Goal: Task Accomplishment & Management: Manage account settings

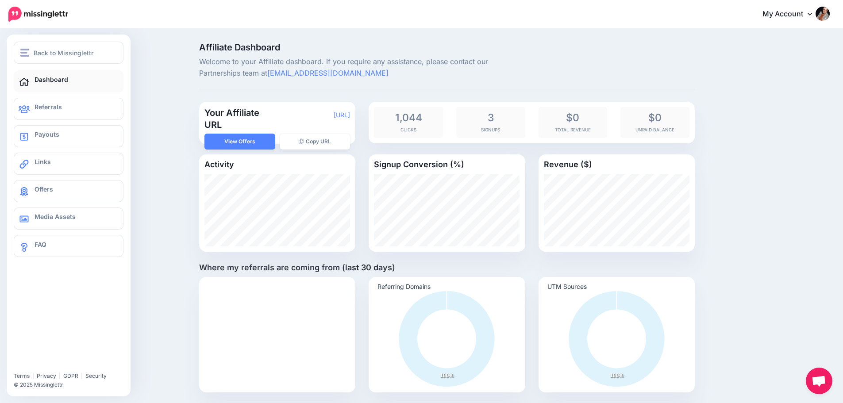
click at [63, 80] on span "Dashboard" at bounding box center [51, 80] width 34 height 8
click at [65, 79] on span "Dashboard" at bounding box center [51, 80] width 34 height 8
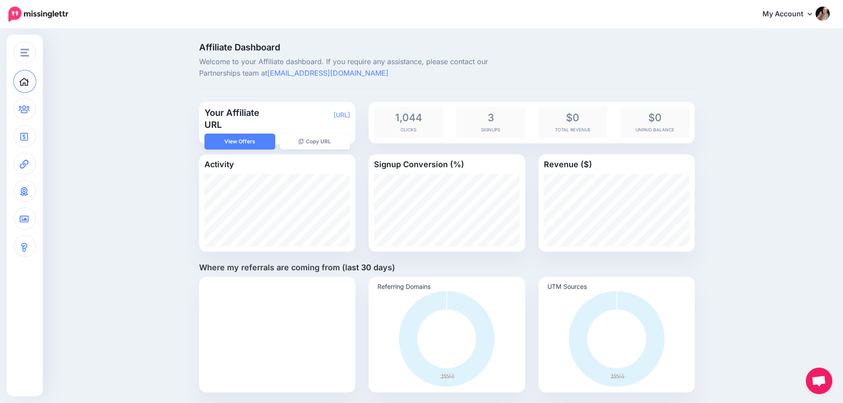
click at [823, 380] on span "Open chat" at bounding box center [818, 382] width 15 height 12
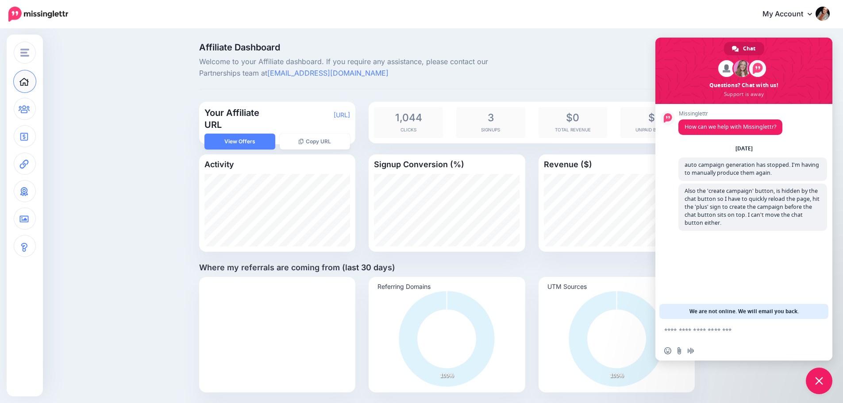
click at [708, 332] on textarea "Compose your message..." at bounding box center [734, 330] width 140 height 8
type textarea "******"
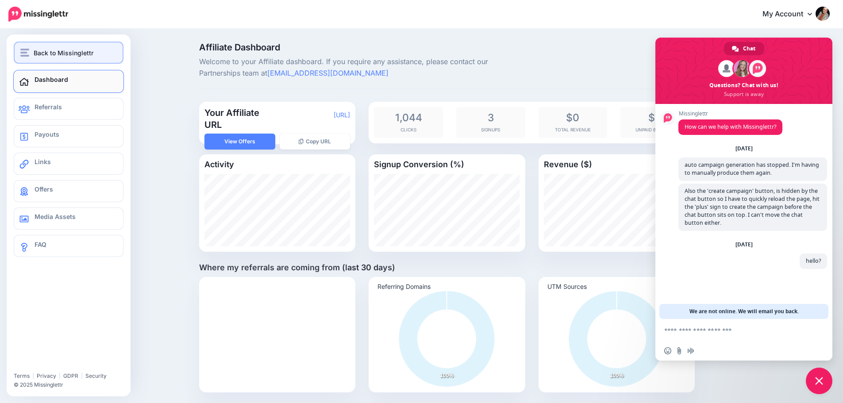
click at [65, 54] on span "Back to Missinglettr" at bounding box center [64, 53] width 60 height 10
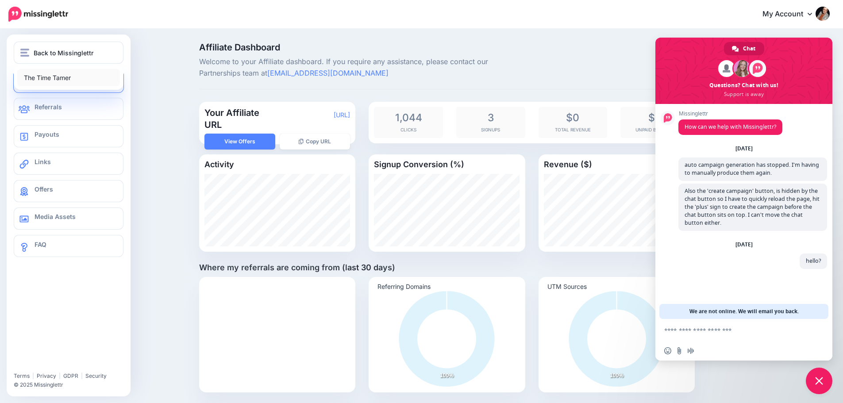
click at [47, 79] on link "The Time Tamer" at bounding box center [68, 77] width 103 height 17
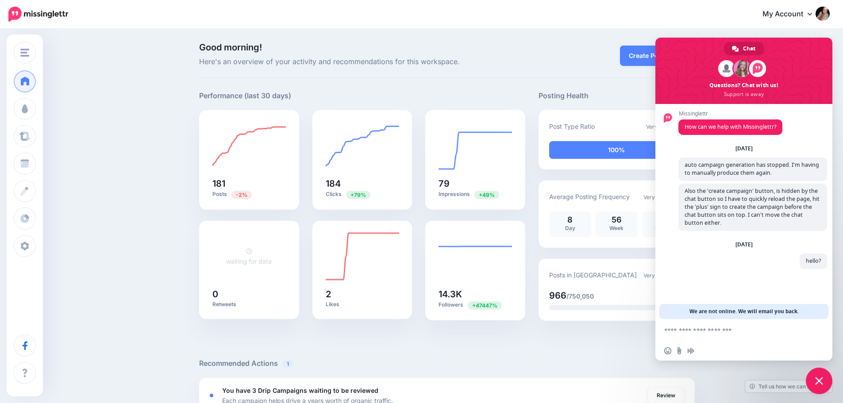
click at [817, 379] on span "Close chat" at bounding box center [819, 381] width 8 height 8
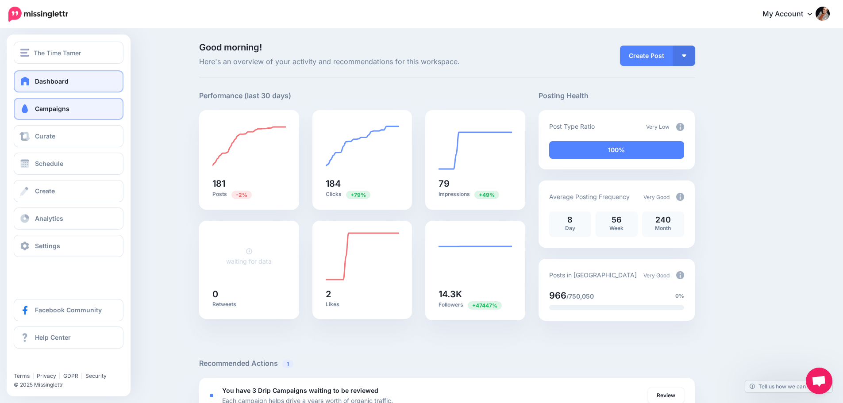
click at [48, 111] on span "Campaigns" at bounding box center [52, 109] width 34 height 8
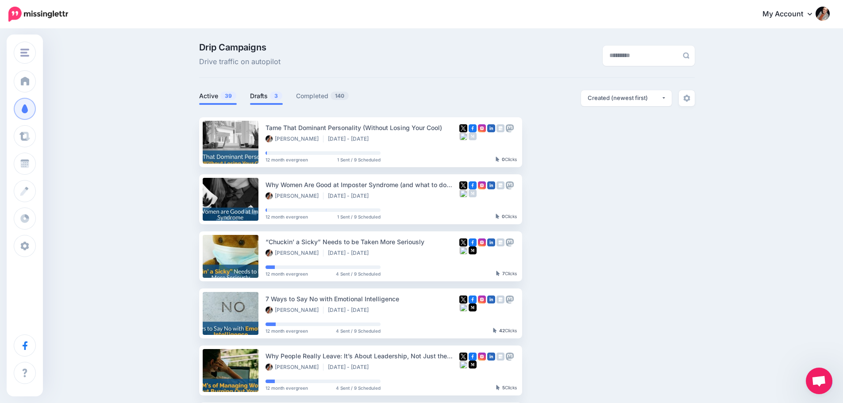
click at [266, 96] on link "Drafts 3" at bounding box center [266, 96] width 33 height 11
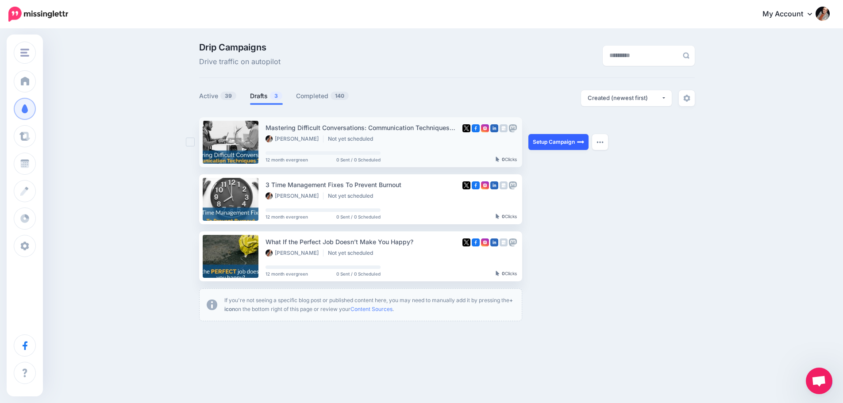
click at [566, 141] on link "Setup Campaign" at bounding box center [558, 142] width 60 height 16
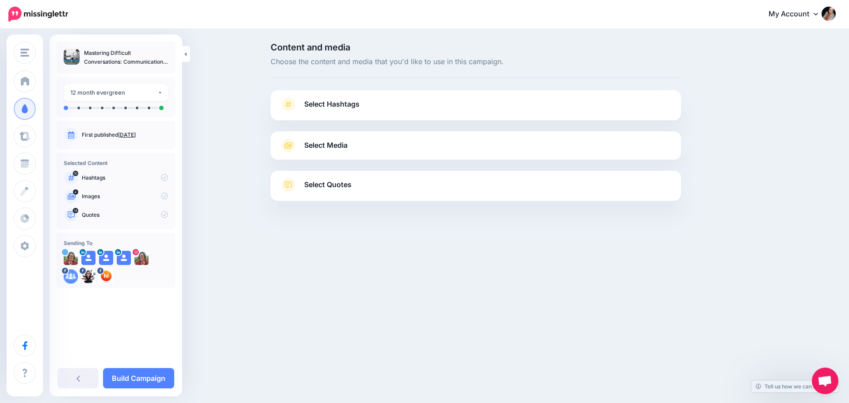
click at [340, 102] on span "Select Hashtags" at bounding box center [331, 104] width 55 height 12
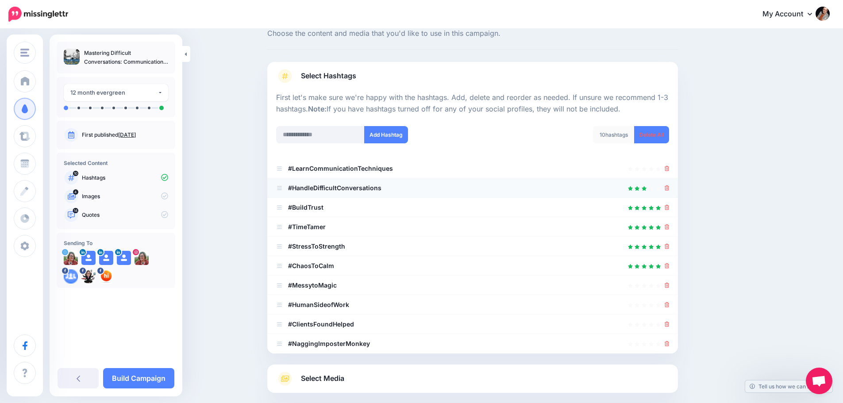
scroll to position [44, 0]
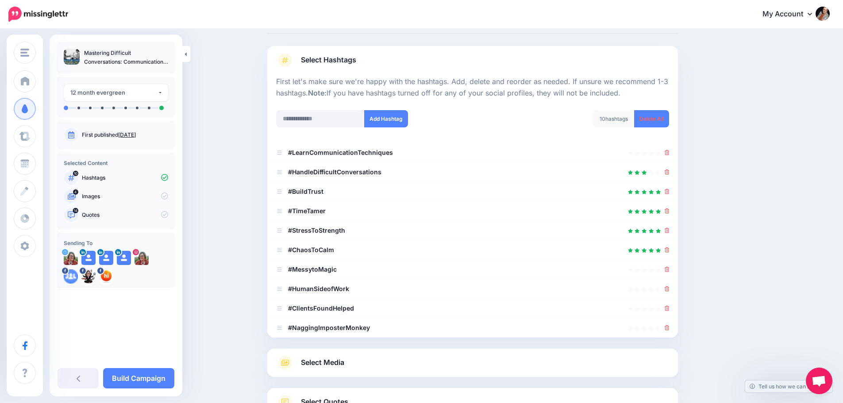
click at [382, 134] on div "Add Hashtag" at bounding box center [370, 124] width 203 height 28
click at [669, 152] on icon at bounding box center [666, 152] width 5 height 5
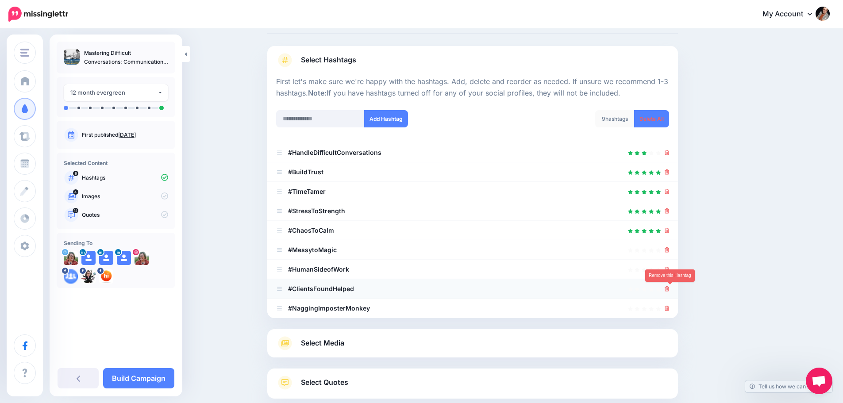
click at [669, 287] on icon at bounding box center [666, 288] width 5 height 5
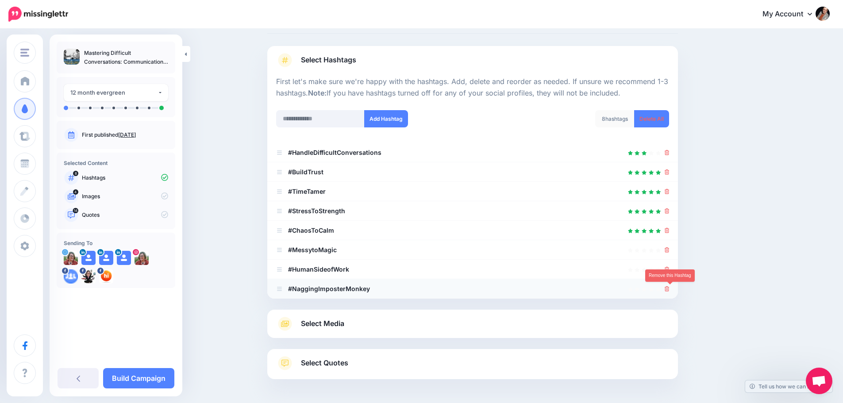
click at [668, 289] on icon at bounding box center [666, 288] width 5 height 5
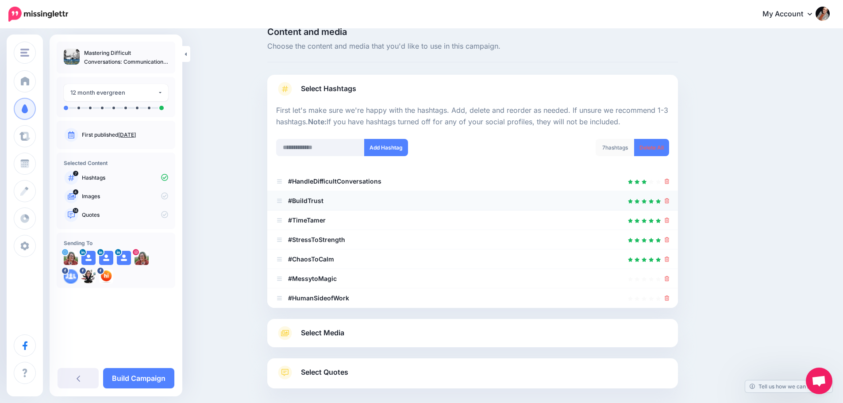
scroll to position [0, 0]
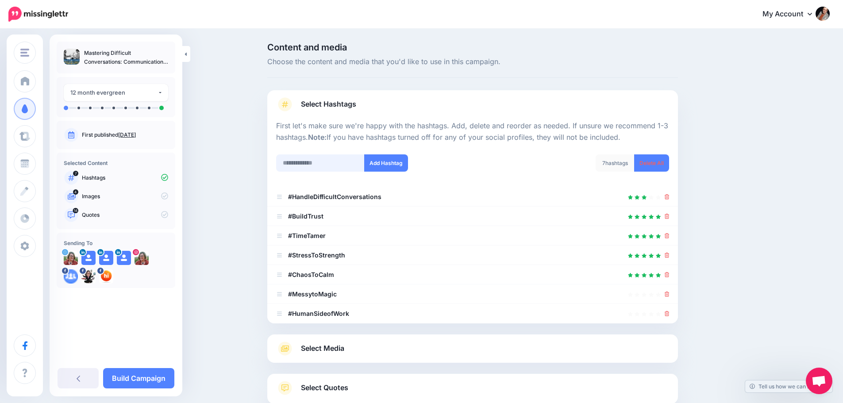
click at [330, 164] on input "text" at bounding box center [320, 162] width 88 height 17
type input "**********"
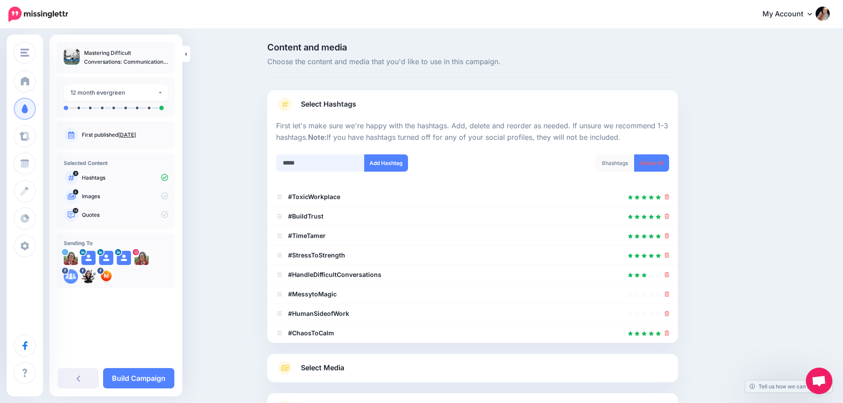
scroll to position [90, 0]
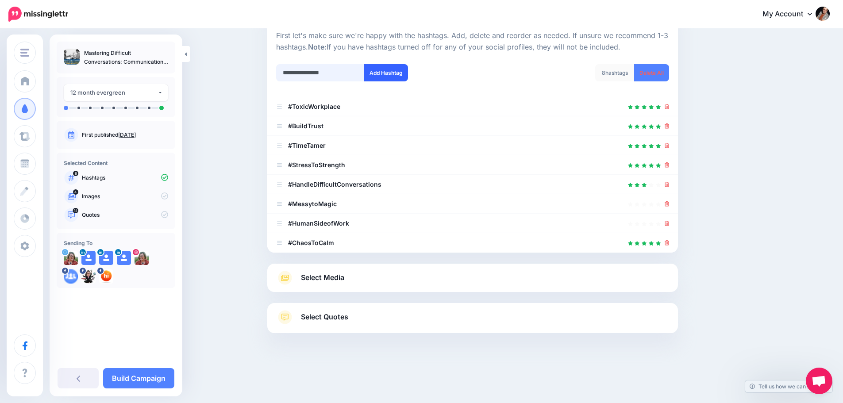
type input "**********"
click at [388, 75] on button "Add Hashtag" at bounding box center [386, 72] width 44 height 17
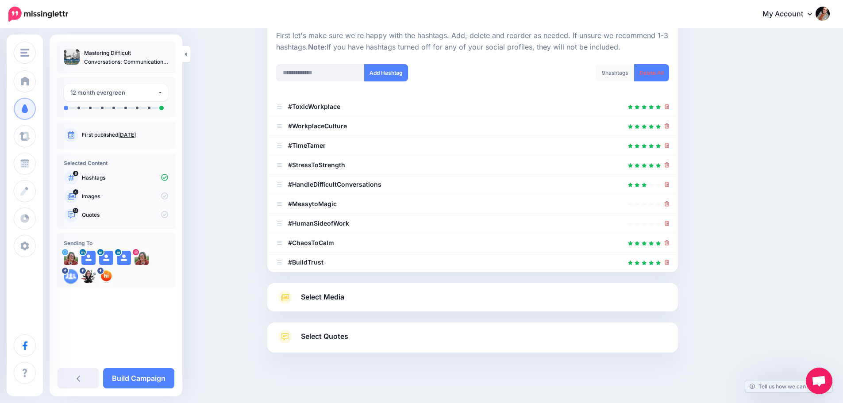
scroll to position [110, 0]
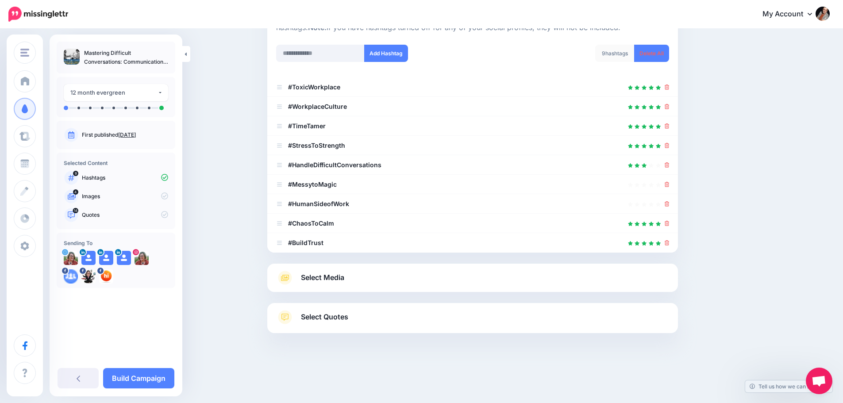
click at [328, 277] on span "Select Media" at bounding box center [322, 278] width 43 height 12
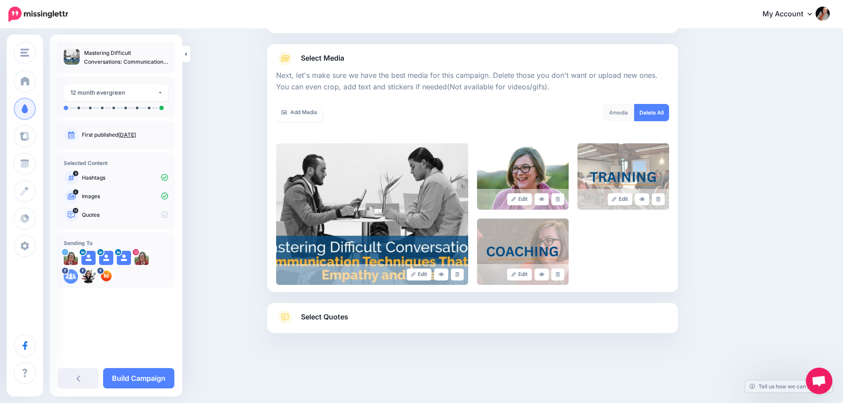
scroll to position [87, 0]
click at [563, 202] on link at bounding box center [557, 199] width 13 height 12
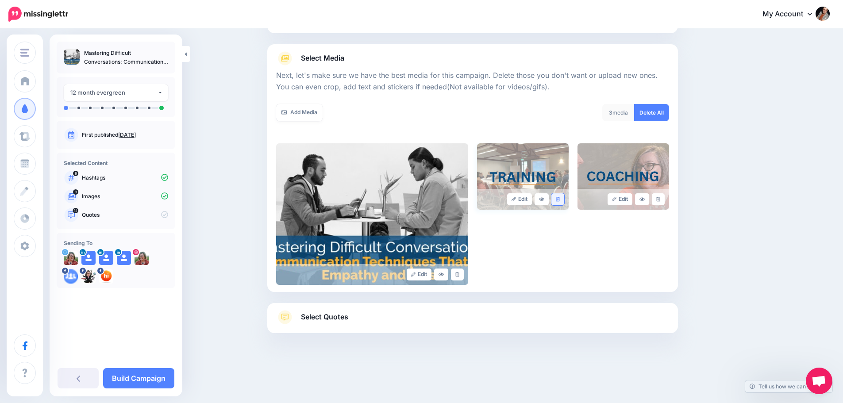
click at [560, 203] on link at bounding box center [557, 199] width 13 height 12
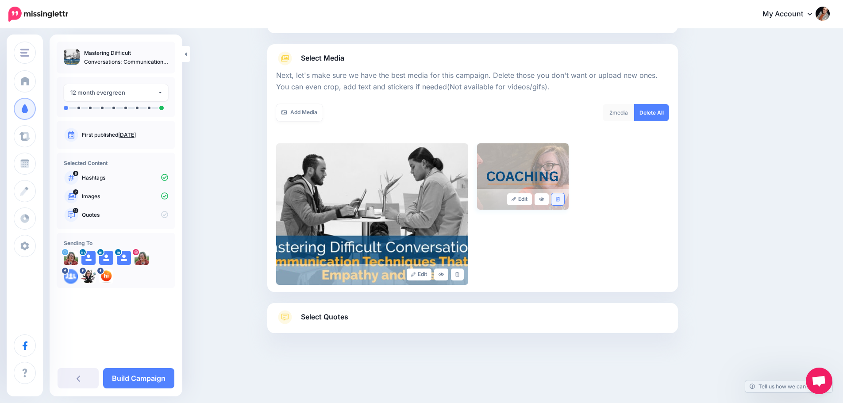
click at [564, 202] on link at bounding box center [557, 199] width 13 height 12
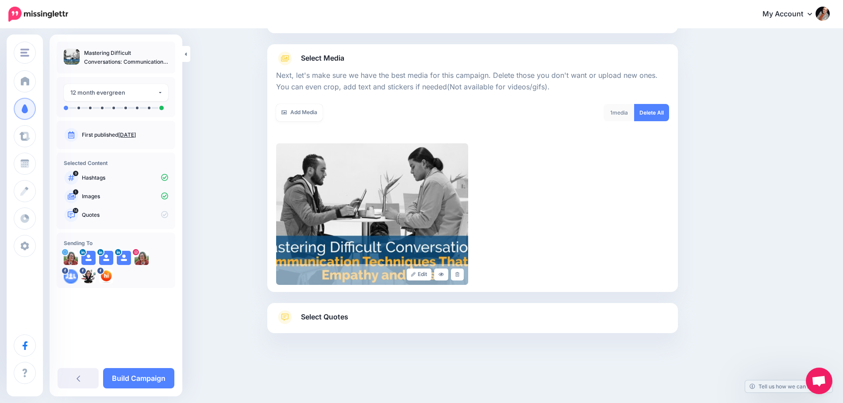
click at [329, 318] on span "Select Quotes" at bounding box center [324, 317] width 47 height 12
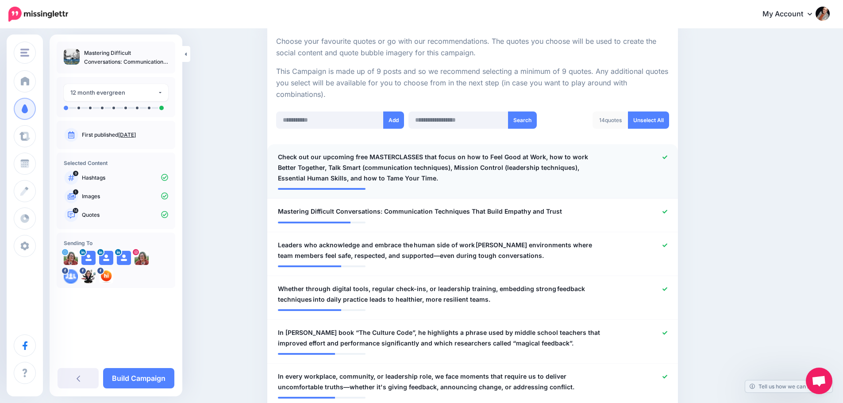
scroll to position [176, 0]
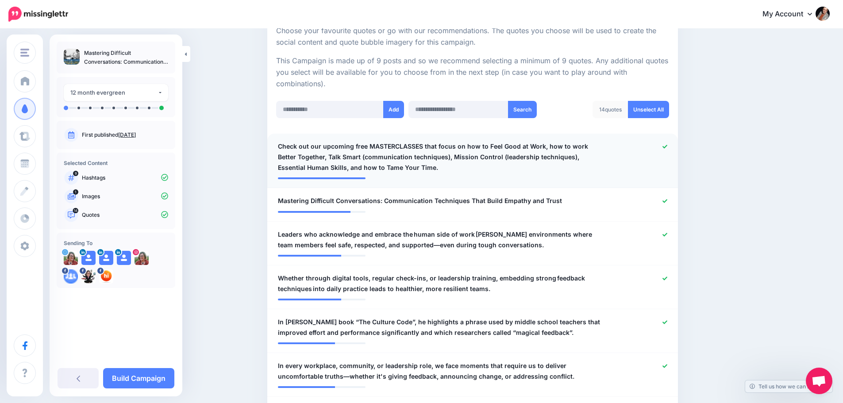
click at [671, 146] on div at bounding box center [640, 157] width 67 height 32
click at [667, 202] on icon at bounding box center [664, 201] width 5 height 4
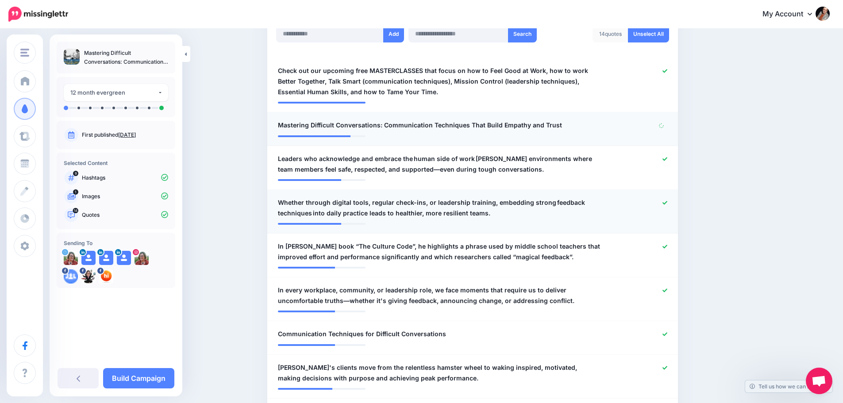
scroll to position [264, 0]
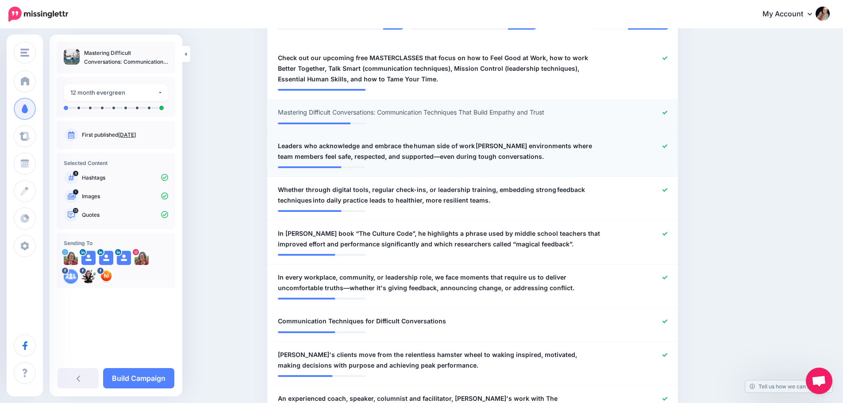
click at [500, 147] on span "Leaders who acknowledge and embrace the human side of work foster environments …" at bounding box center [439, 151] width 322 height 21
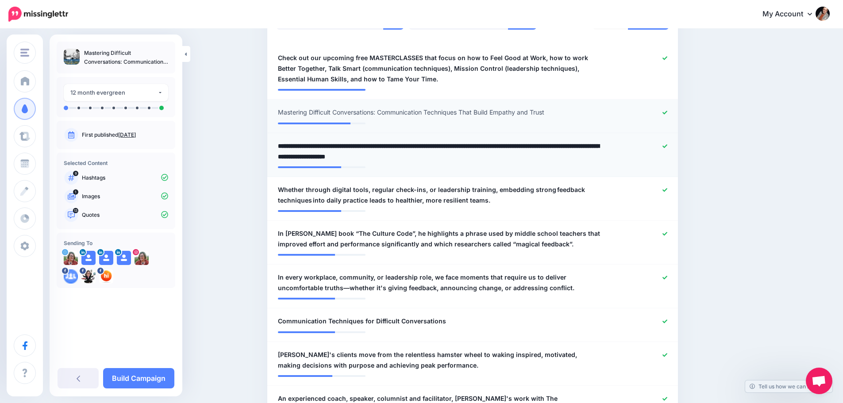
click at [481, 145] on textarea "**********" at bounding box center [439, 151] width 322 height 21
click at [393, 159] on textarea "**********" at bounding box center [439, 151] width 322 height 21
type textarea "**********"
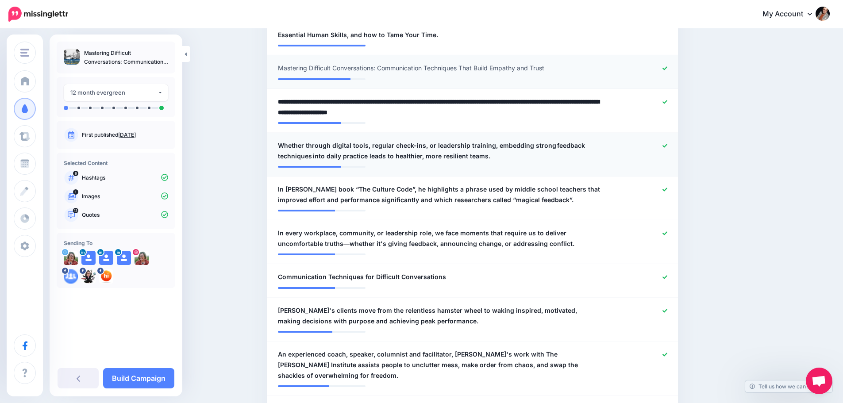
scroll to position [353, 0]
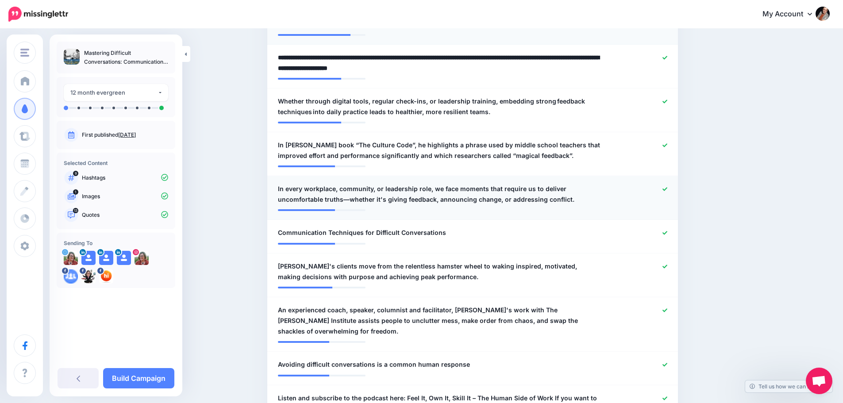
click at [369, 199] on span "In every workplace, community, or leadership role, we face moments that require…" at bounding box center [439, 194] width 322 height 21
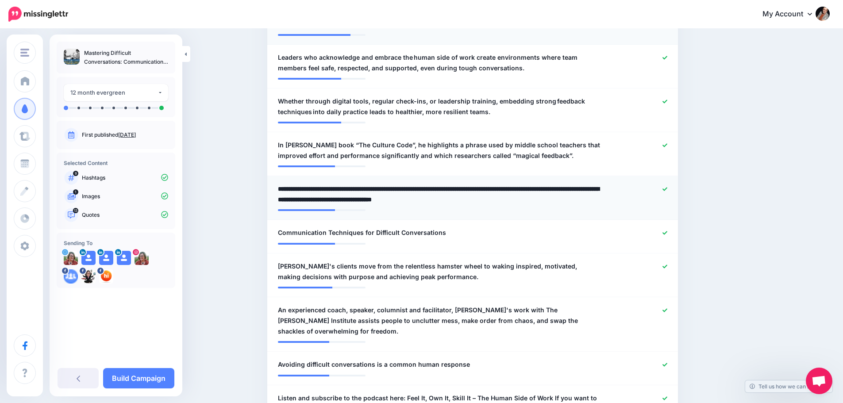
click at [350, 200] on textarea "**********" at bounding box center [439, 194] width 322 height 21
type textarea "**********"
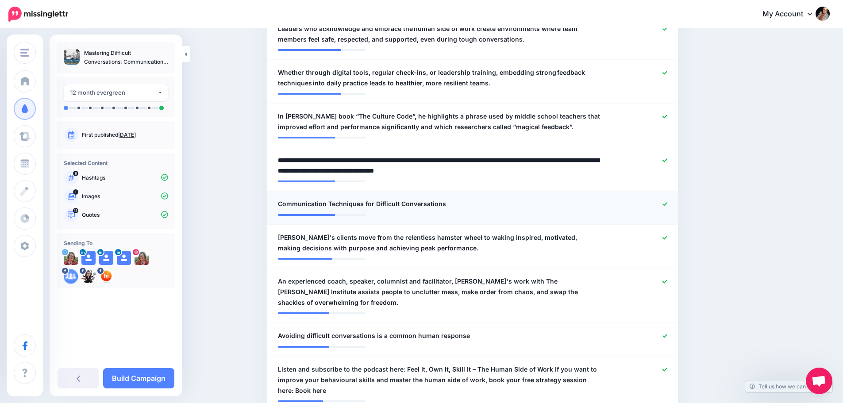
scroll to position [397, 0]
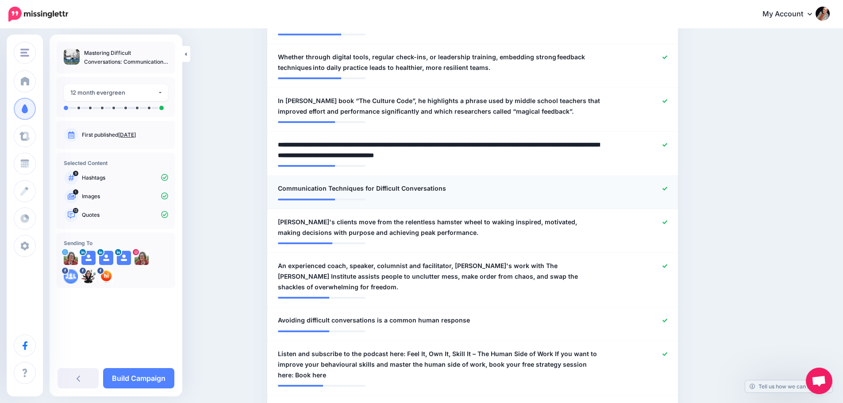
click at [667, 190] on icon at bounding box center [664, 188] width 5 height 5
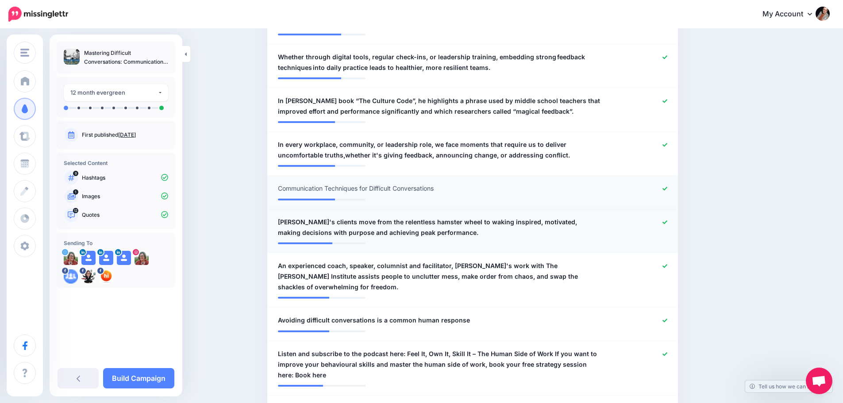
click at [667, 222] on icon at bounding box center [664, 222] width 5 height 5
click at [666, 264] on icon at bounding box center [664, 266] width 5 height 5
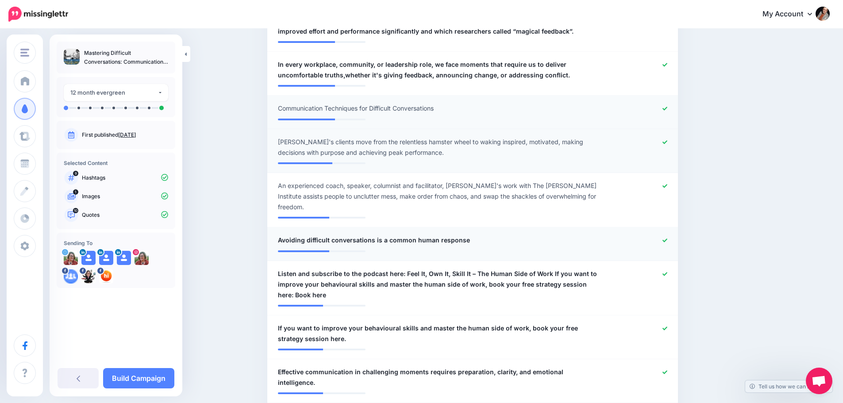
scroll to position [485, 0]
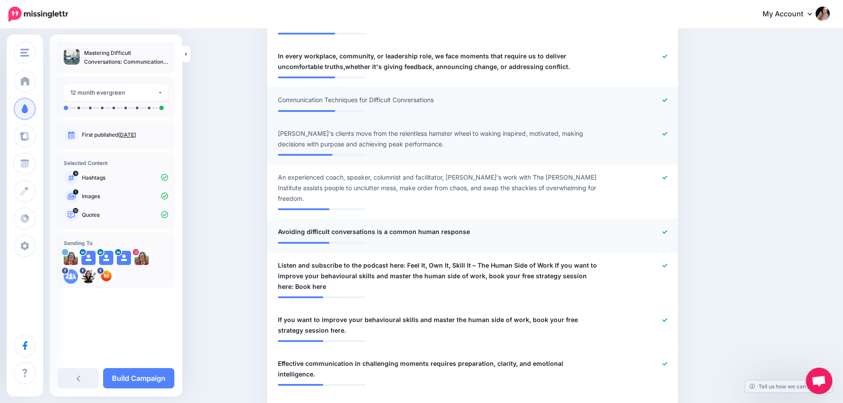
click at [667, 230] on icon at bounding box center [664, 232] width 5 height 5
click at [667, 263] on icon at bounding box center [664, 265] width 5 height 5
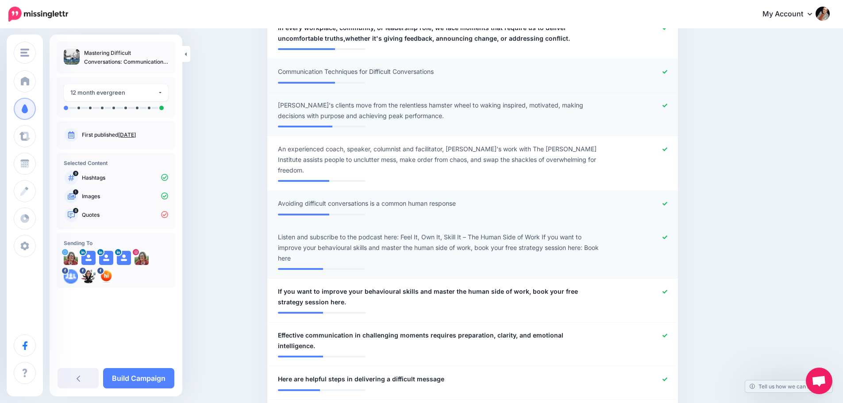
scroll to position [529, 0]
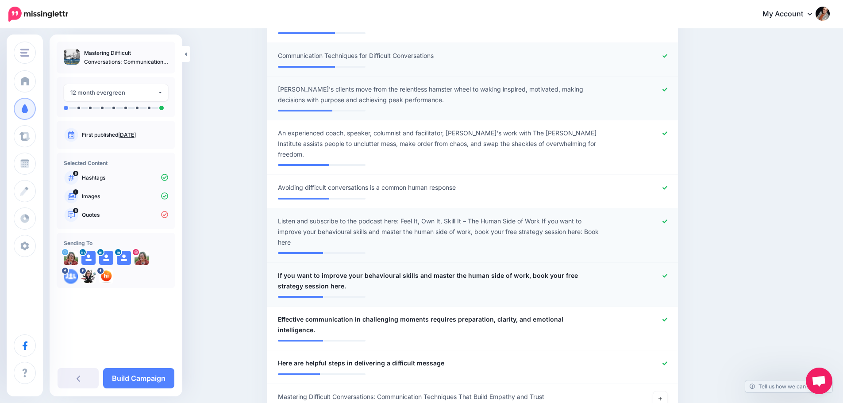
click at [674, 270] on div at bounding box center [640, 280] width 67 height 21
click at [670, 270] on div at bounding box center [640, 280] width 67 height 21
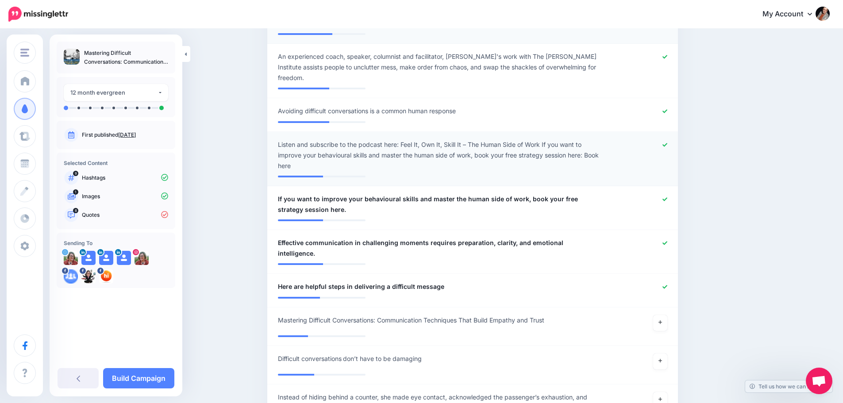
scroll to position [618, 0]
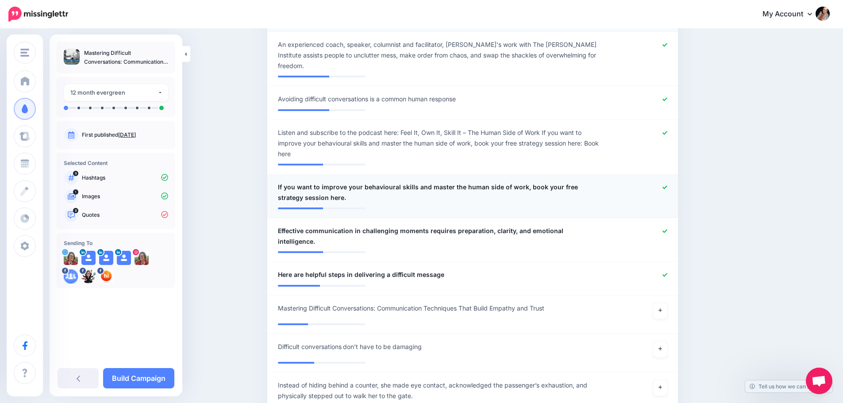
click at [667, 185] on icon at bounding box center [664, 187] width 5 height 5
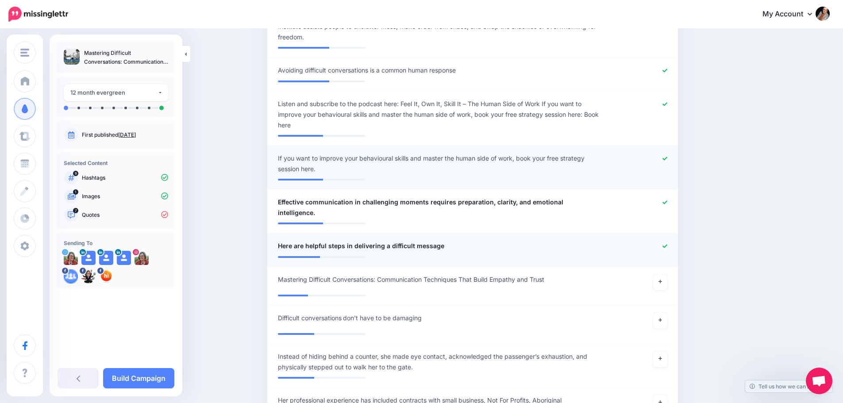
scroll to position [662, 0]
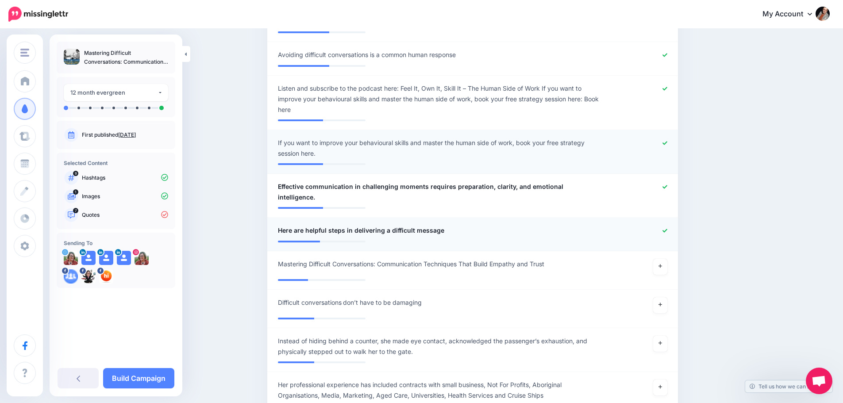
click at [667, 228] on icon at bounding box center [664, 230] width 5 height 5
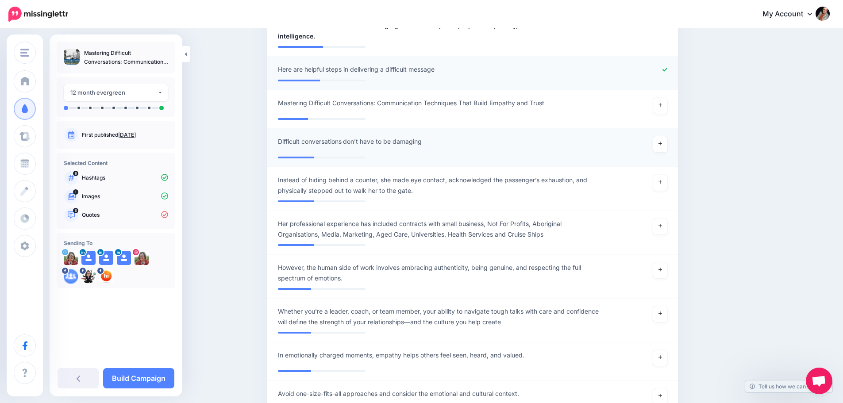
scroll to position [839, 0]
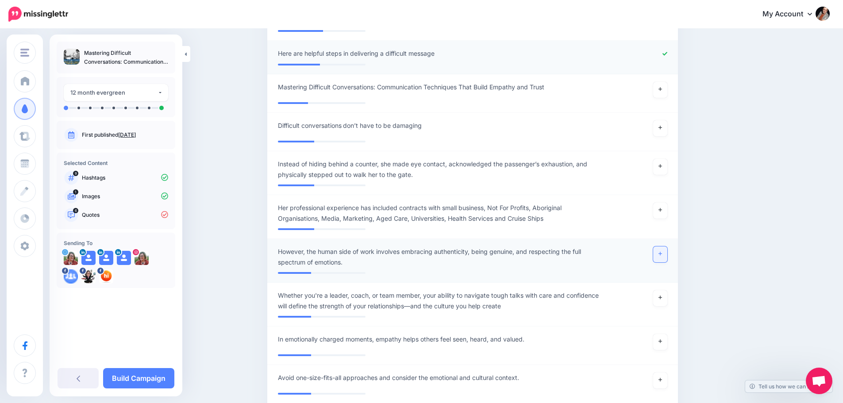
click at [662, 246] on link at bounding box center [660, 254] width 14 height 16
click at [318, 246] on span "However, the human side of work involves embracing authenticity, being genuine,…" at bounding box center [439, 256] width 322 height 21
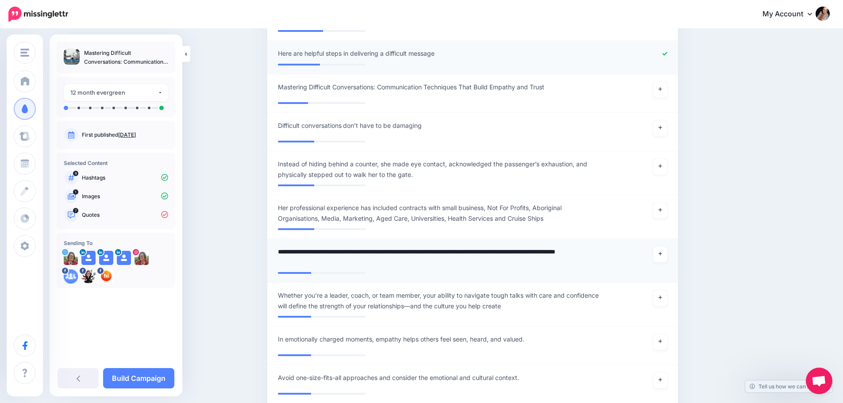
drag, startPoint x: 318, startPoint y: 229, endPoint x: 277, endPoint y: 230, distance: 41.6
click at [277, 246] on div "**********" at bounding box center [439, 256] width 336 height 21
type textarea "**********"
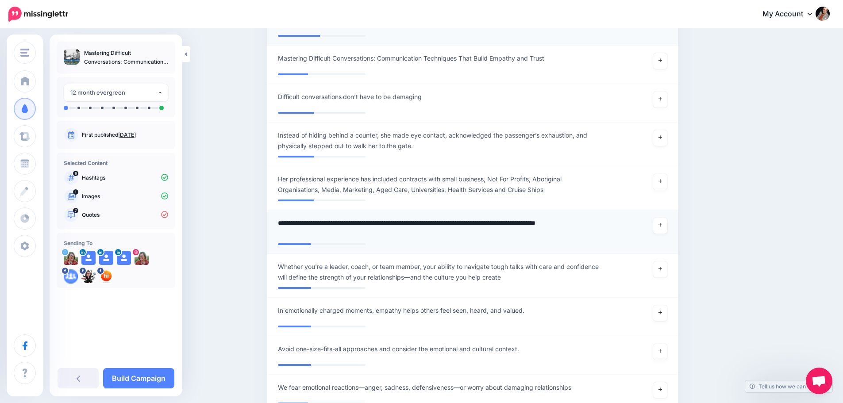
scroll to position [883, 0]
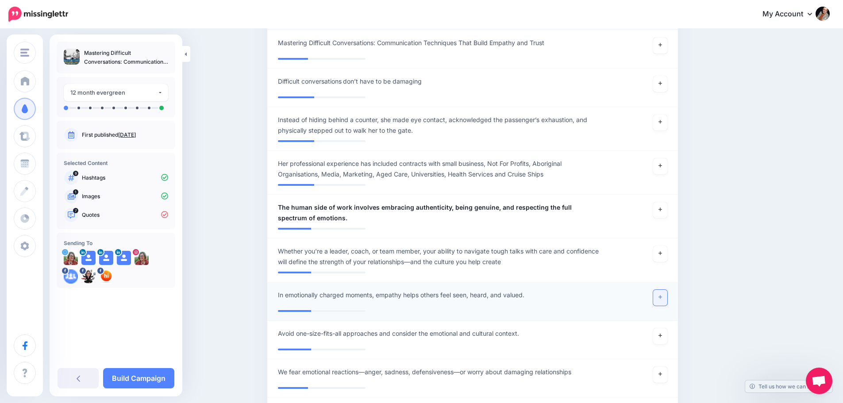
click at [667, 290] on link at bounding box center [660, 298] width 14 height 16
click at [134, 376] on link "Build Campaign" at bounding box center [138, 378] width 71 height 20
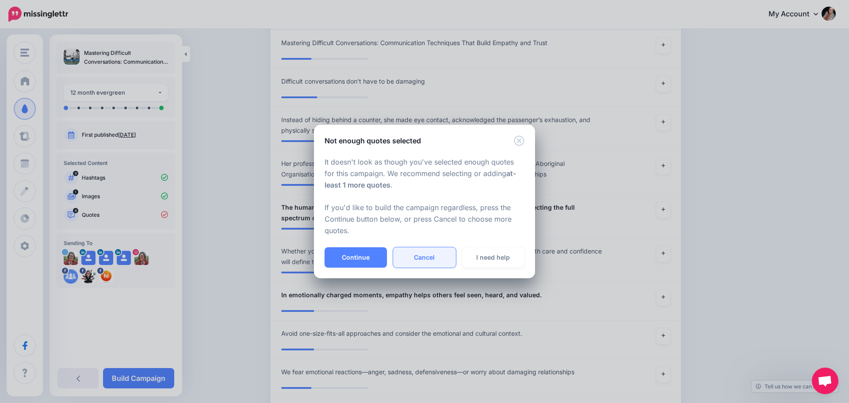
click at [442, 261] on link "Cancel" at bounding box center [424, 257] width 62 height 20
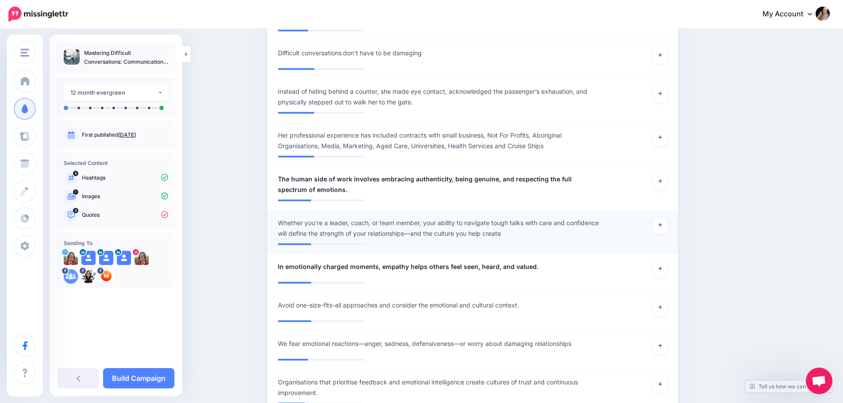
scroll to position [927, 0]
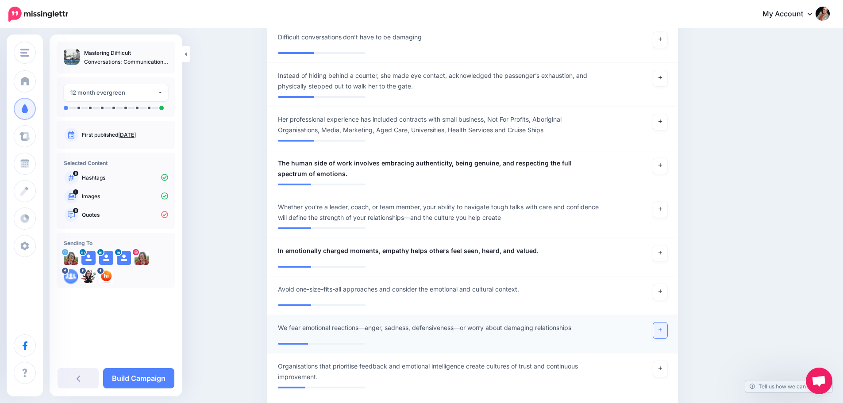
click at [659, 322] on link at bounding box center [660, 330] width 14 height 16
click at [376, 322] on span "We fear emotional reactions—anger, sadness, defensiveness—or worry about damagi…" at bounding box center [434, 327] width 313 height 11
click at [372, 322] on textarea "**********" at bounding box center [439, 330] width 322 height 17
click at [369, 322] on textarea "**********" at bounding box center [439, 330] width 322 height 17
drag, startPoint x: 466, startPoint y: 308, endPoint x: 473, endPoint y: 302, distance: 9.4
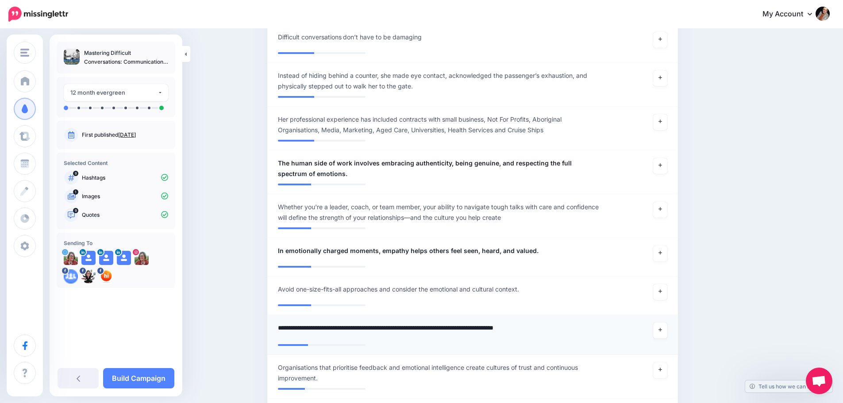
click at [467, 322] on textarea "**********" at bounding box center [439, 330] width 322 height 17
type textarea "**********"
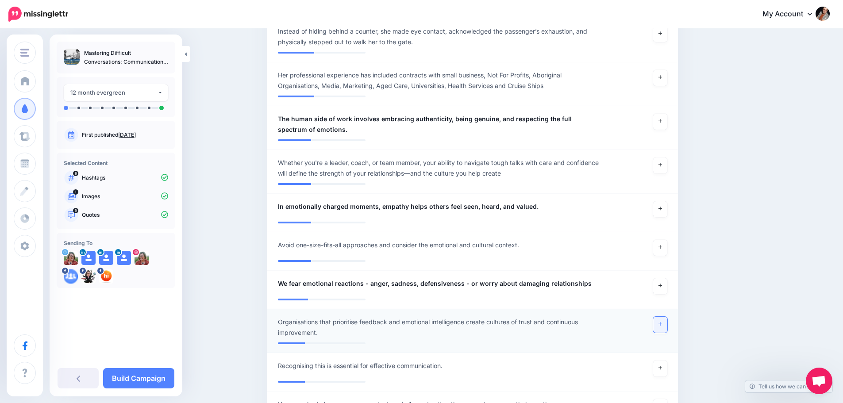
click at [660, 317] on link at bounding box center [660, 325] width 14 height 16
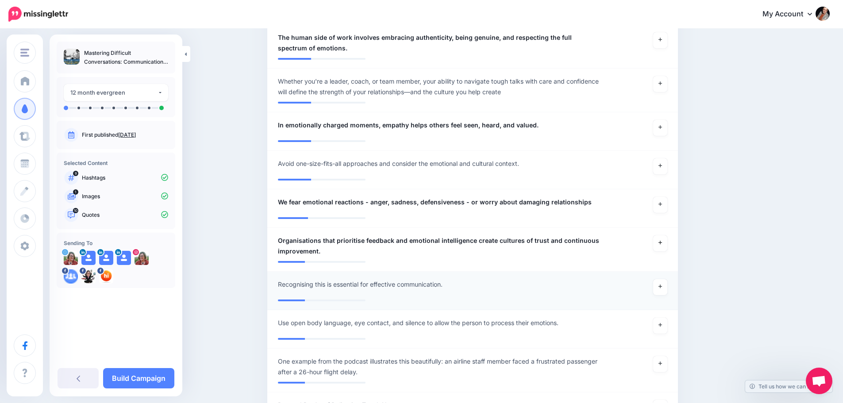
scroll to position [1060, 0]
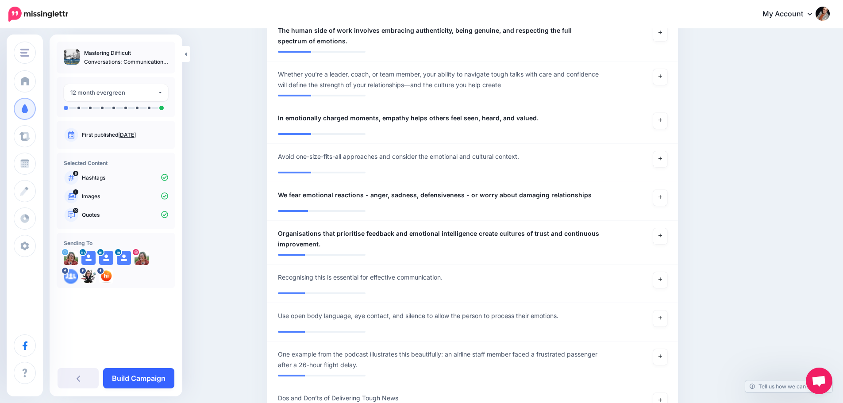
click at [136, 375] on link "Build Campaign" at bounding box center [138, 378] width 71 height 20
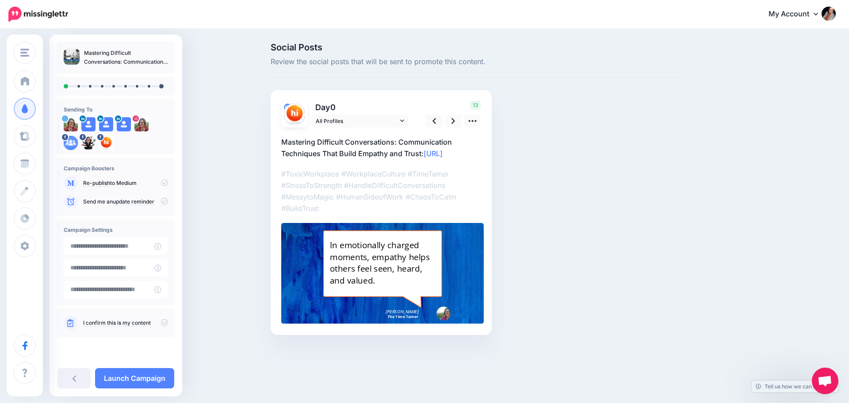
click at [165, 184] on icon at bounding box center [164, 182] width 7 height 7
click at [165, 183] on icon at bounding box center [164, 182] width 7 height 7
click at [401, 120] on icon at bounding box center [402, 120] width 4 height 2
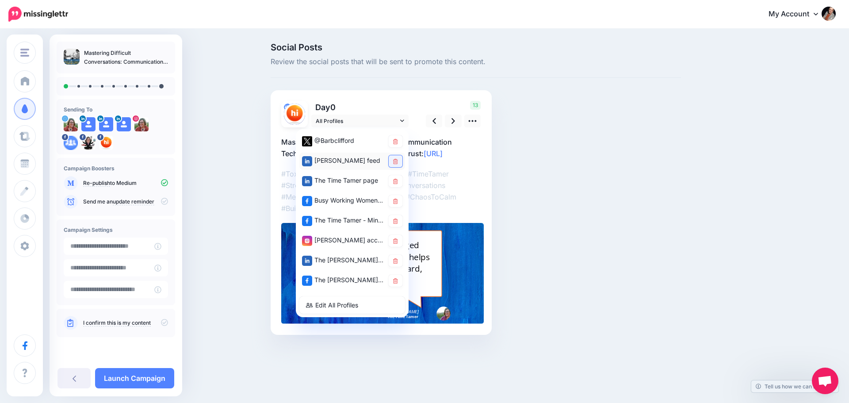
click at [395, 159] on icon at bounding box center [395, 161] width 5 height 5
click at [475, 121] on icon at bounding box center [473, 121] width 8 height 2
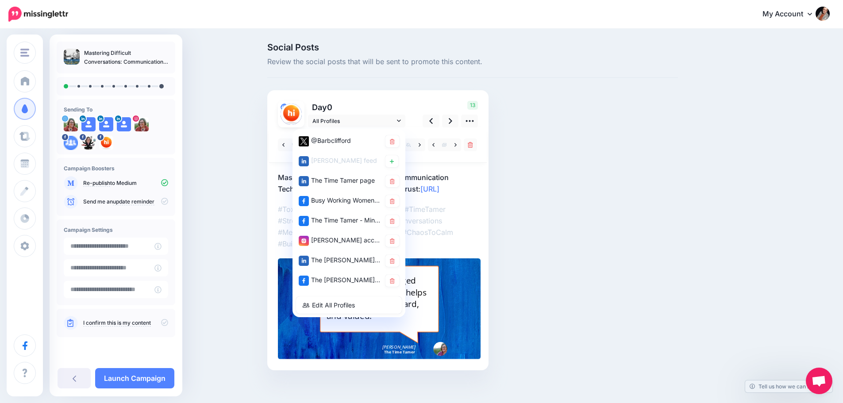
click at [388, 96] on div "Day 0 13" at bounding box center [377, 230] width 221 height 280
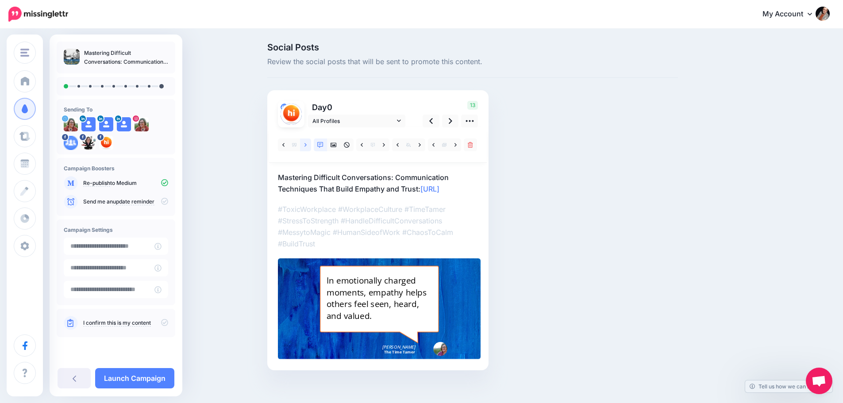
click at [307, 144] on icon at bounding box center [305, 145] width 2 height 6
click at [452, 119] on icon at bounding box center [450, 120] width 4 height 9
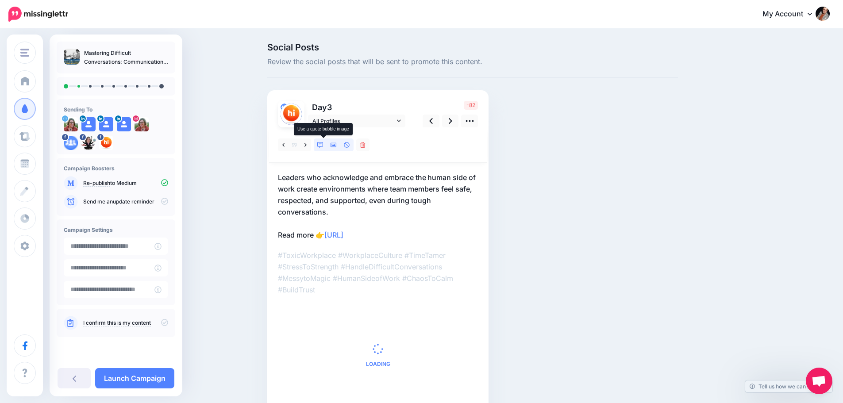
click at [327, 142] on link at bounding box center [320, 144] width 13 height 13
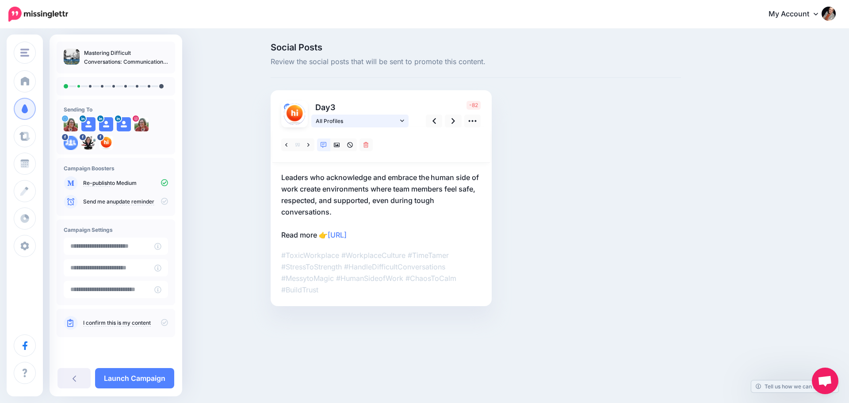
click at [402, 119] on icon at bounding box center [402, 121] width 4 height 6
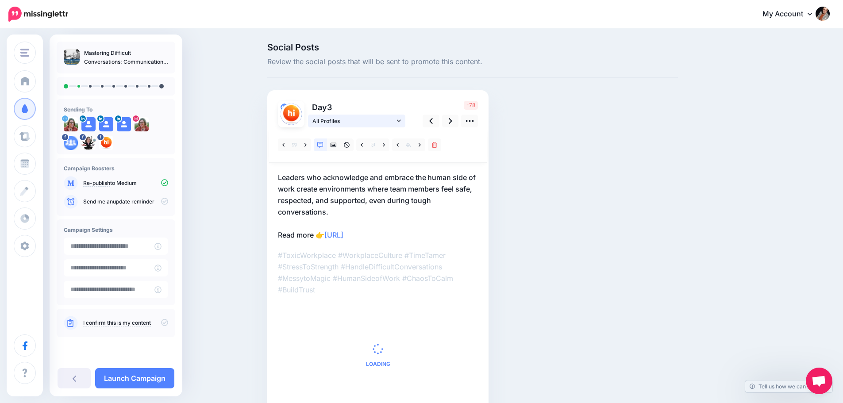
click at [400, 118] on icon at bounding box center [399, 121] width 4 height 6
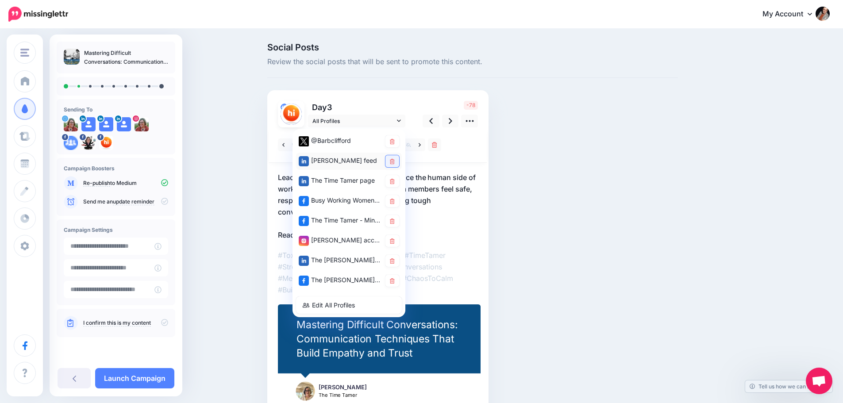
click at [395, 160] on icon at bounding box center [392, 161] width 5 height 5
click at [400, 105] on p "Day 3" at bounding box center [357, 107] width 99 height 13
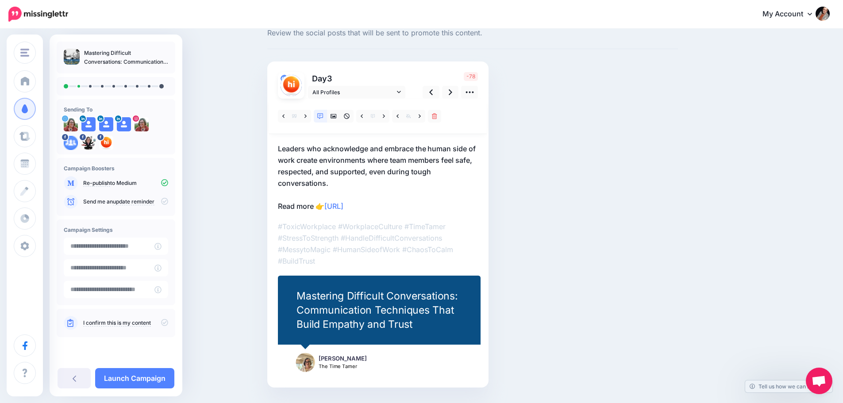
scroll to position [44, 0]
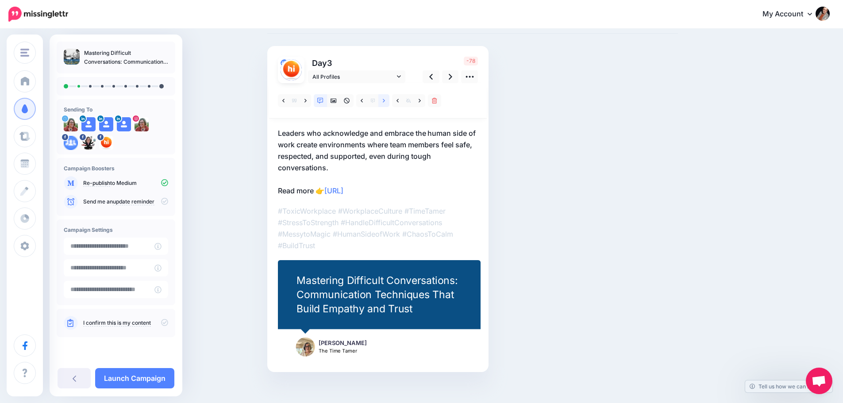
click at [385, 102] on icon at bounding box center [384, 101] width 2 height 6
click at [452, 76] on icon at bounding box center [450, 76] width 4 height 9
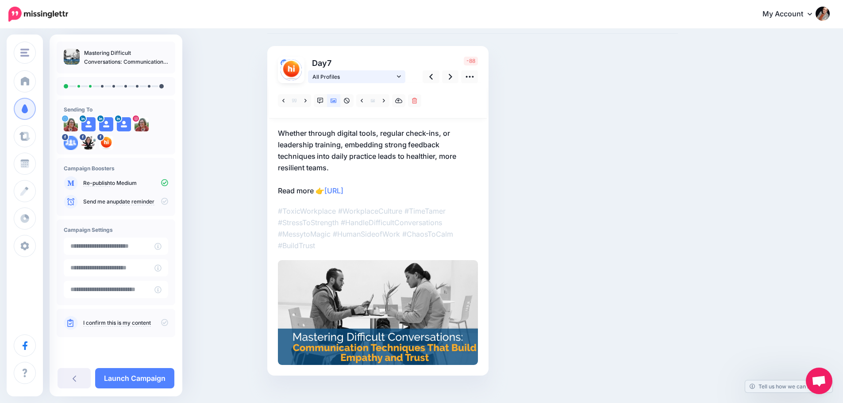
click at [373, 78] on span "All Profiles" at bounding box center [353, 76] width 82 height 9
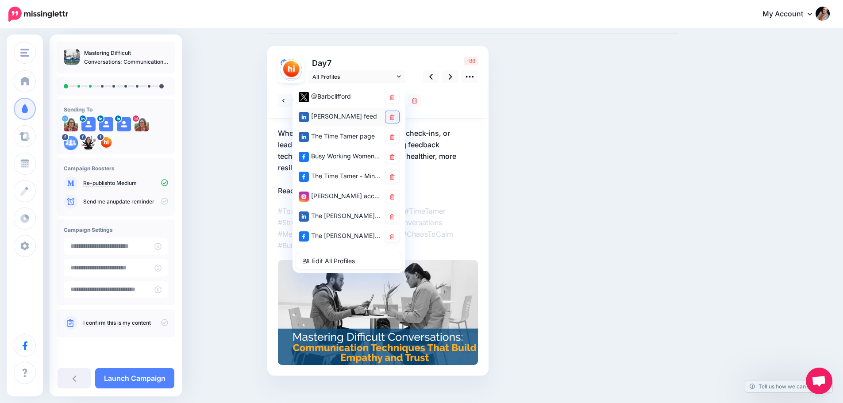
click at [395, 117] on icon at bounding box center [392, 117] width 5 height 5
click at [433, 73] on icon at bounding box center [431, 76] width 4 height 9
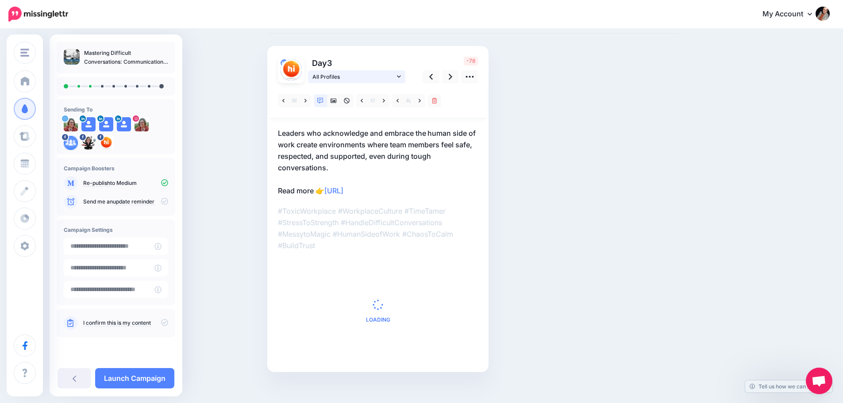
click at [395, 80] on span "All Profiles" at bounding box center [353, 76] width 82 height 9
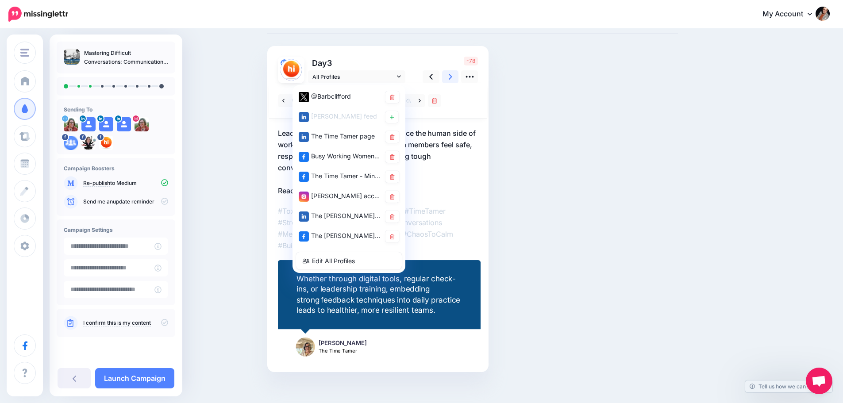
click at [452, 76] on icon at bounding box center [450, 77] width 4 height 6
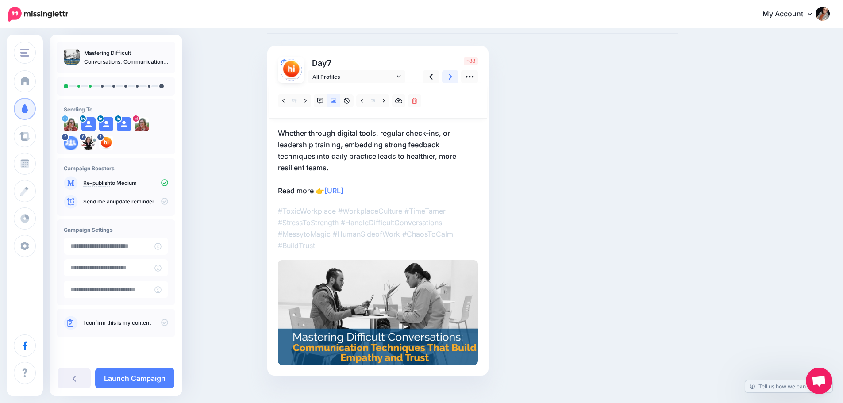
scroll to position [0, 0]
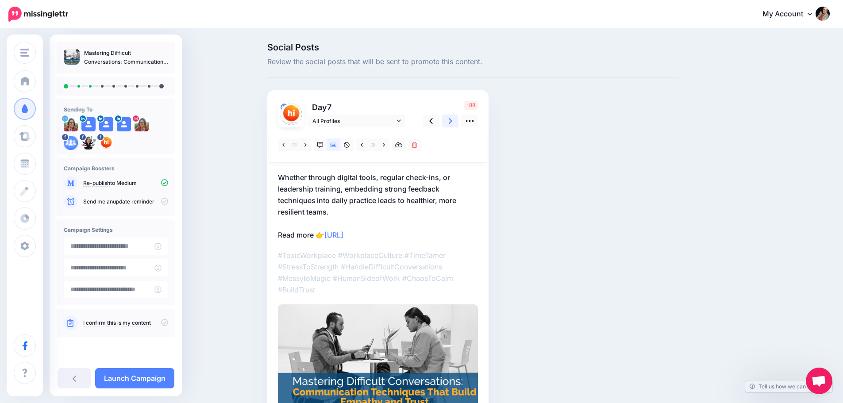
click at [452, 120] on icon at bounding box center [450, 120] width 4 height 9
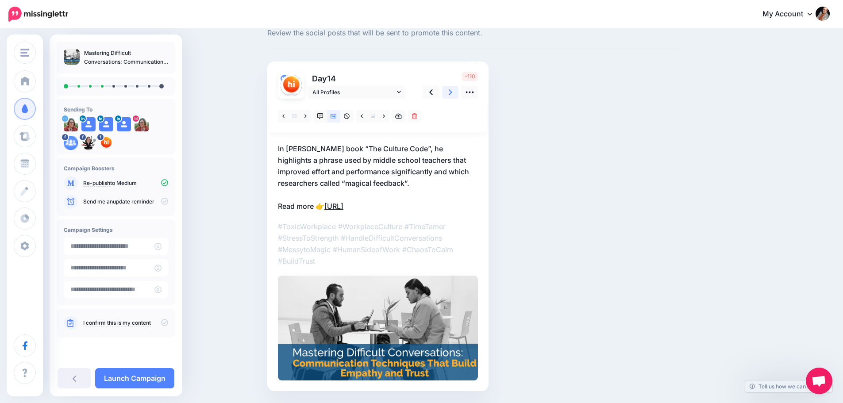
scroll to position [44, 0]
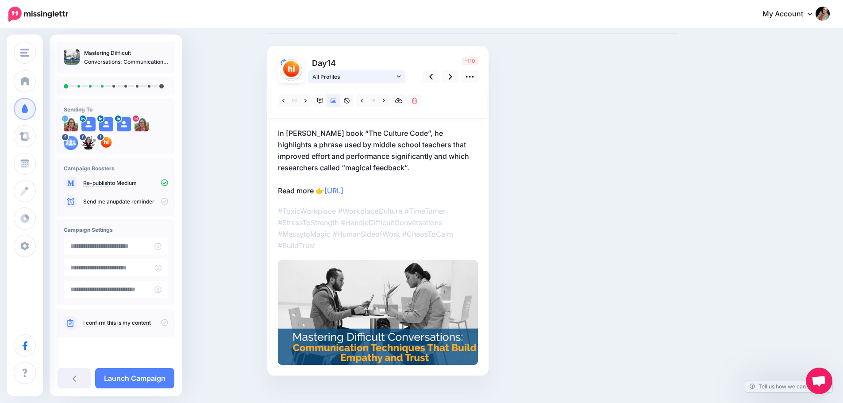
click at [375, 73] on span "All Profiles" at bounding box center [353, 76] width 82 height 9
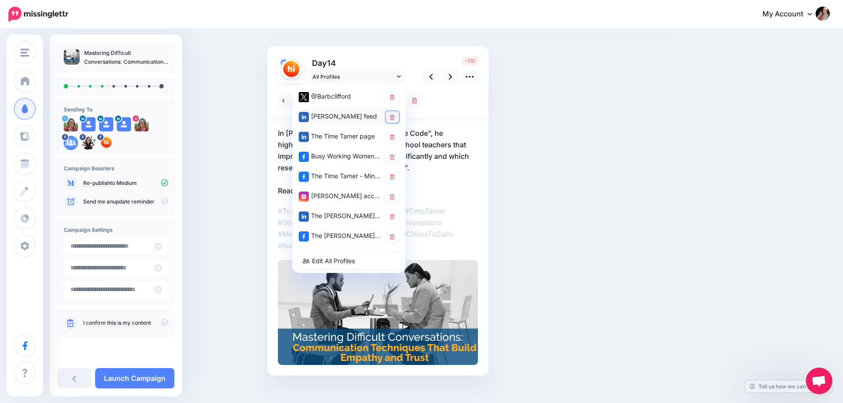
click at [398, 115] on link at bounding box center [392, 117] width 14 height 12
click at [452, 76] on icon at bounding box center [450, 77] width 4 height 6
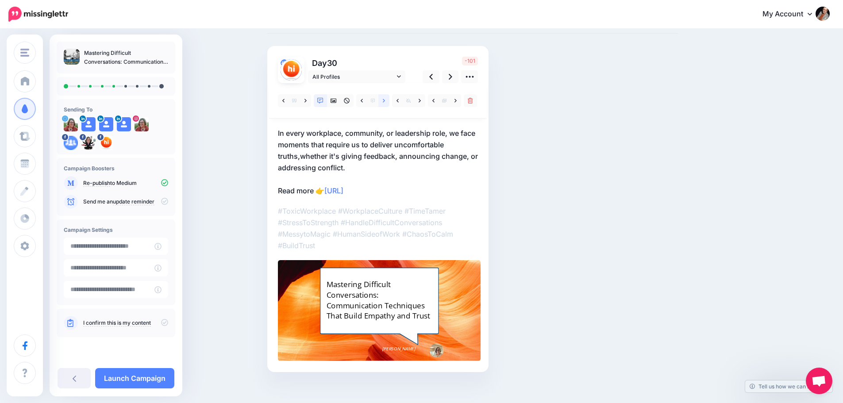
click at [388, 100] on link at bounding box center [383, 100] width 11 height 13
click at [385, 102] on icon at bounding box center [384, 101] width 2 height 4
click at [456, 78] on link at bounding box center [450, 76] width 17 height 13
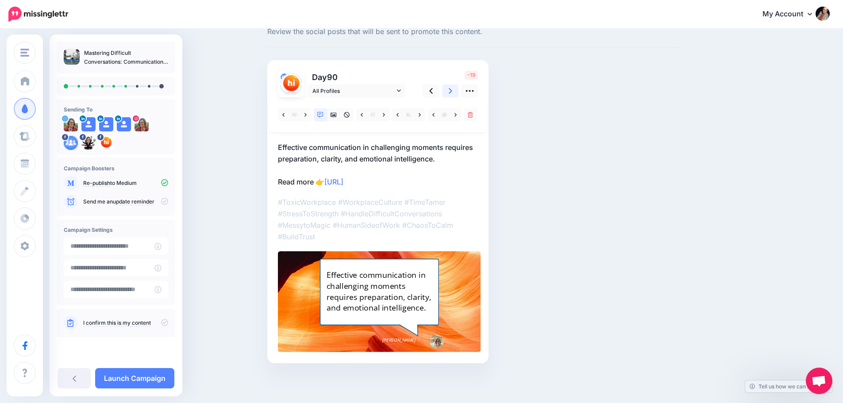
scroll to position [30, 0]
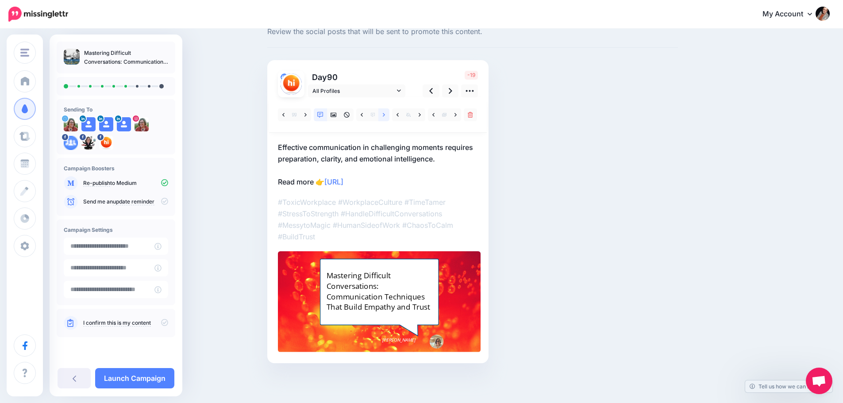
click at [388, 115] on link at bounding box center [383, 114] width 11 height 13
click at [380, 92] on span "All Profiles" at bounding box center [353, 90] width 82 height 9
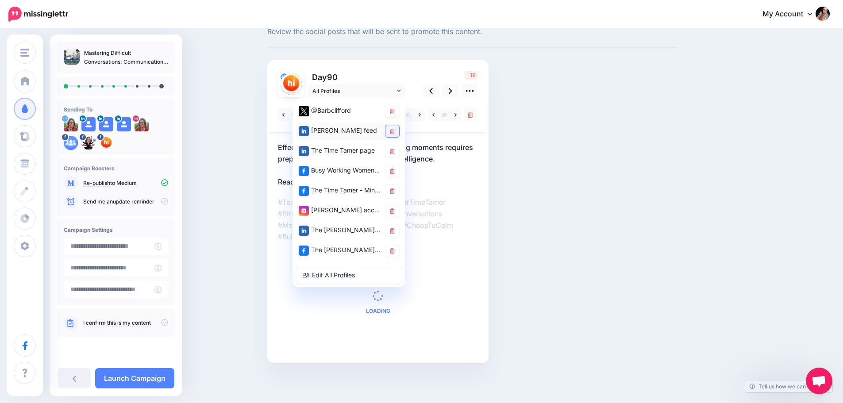
click at [395, 130] on icon at bounding box center [392, 131] width 5 height 5
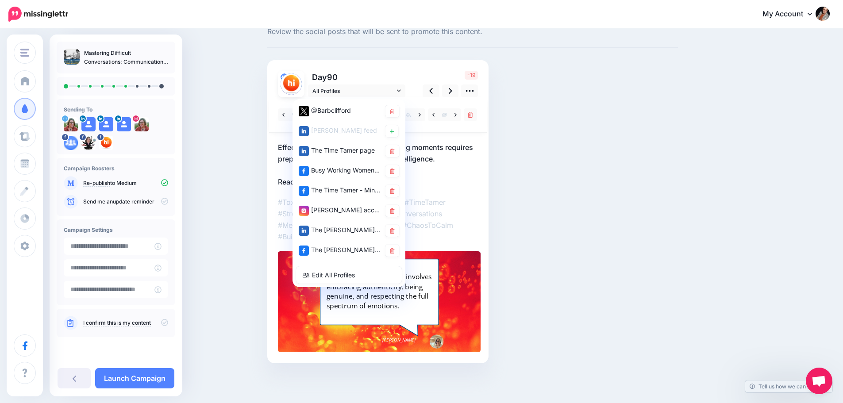
click at [401, 73] on p "Day 90" at bounding box center [357, 77] width 99 height 13
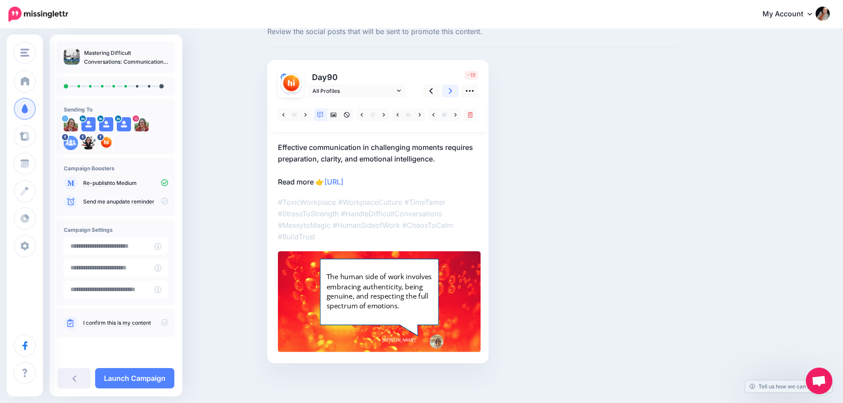
click at [456, 94] on link at bounding box center [450, 90] width 17 height 13
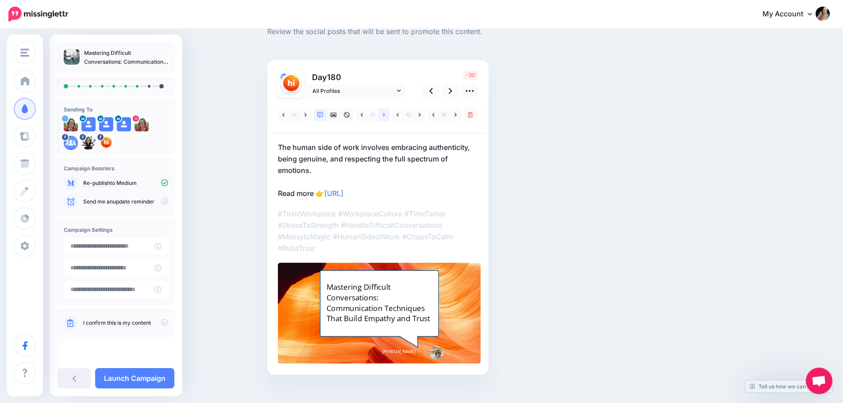
click at [392, 113] on div at bounding box center [379, 114] width 202 height 13
click at [401, 89] on icon at bounding box center [399, 91] width 4 height 6
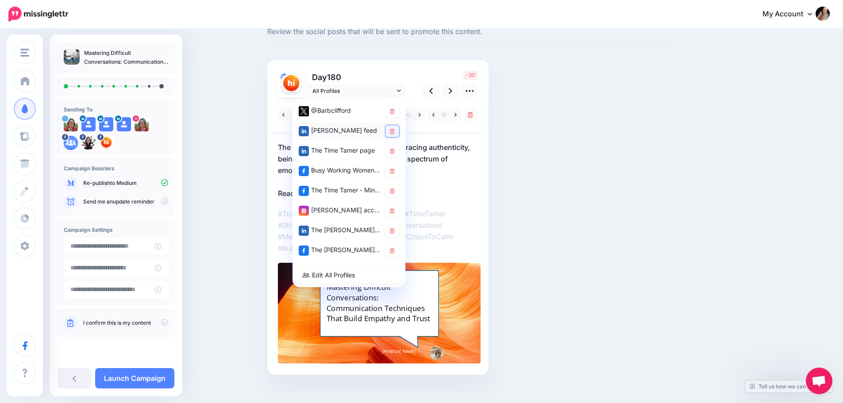
drag, startPoint x: 394, startPoint y: 134, endPoint x: 394, endPoint y: 126, distance: 7.5
click at [394, 133] on icon at bounding box center [392, 131] width 5 height 5
click at [406, 78] on p "Day 180" at bounding box center [357, 77] width 99 height 13
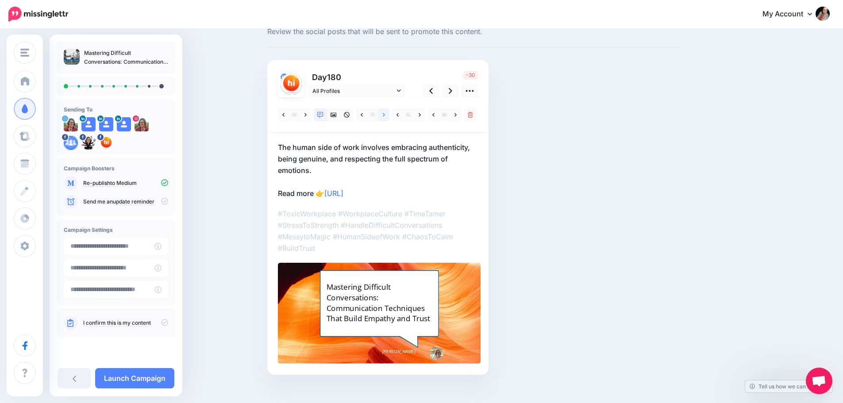
click at [389, 116] on link at bounding box center [383, 114] width 11 height 13
click at [452, 89] on icon at bounding box center [450, 91] width 4 height 6
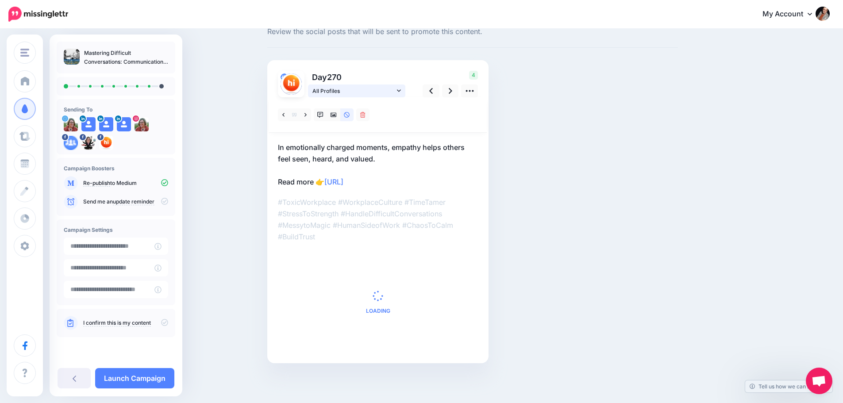
drag, startPoint x: 377, startPoint y: 89, endPoint x: 376, endPoint y: 95, distance: 5.8
click at [377, 90] on span "All Profiles" at bounding box center [353, 90] width 82 height 9
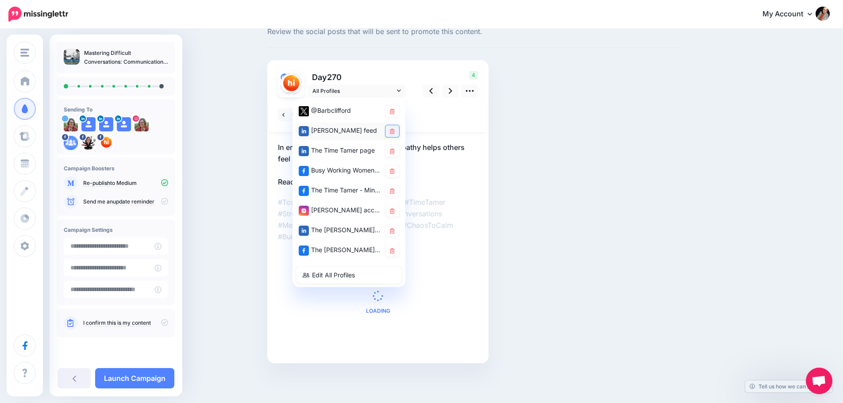
click at [395, 130] on icon at bounding box center [392, 131] width 5 height 5
click at [398, 72] on p "Day 270" at bounding box center [357, 77] width 99 height 13
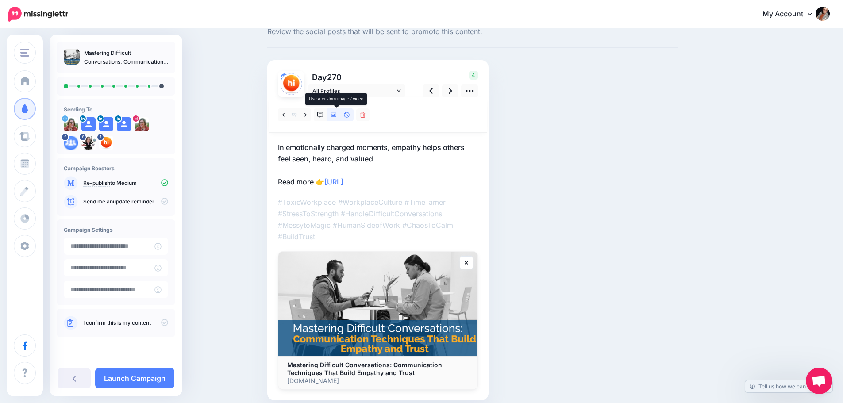
click at [337, 116] on icon at bounding box center [333, 115] width 6 height 6
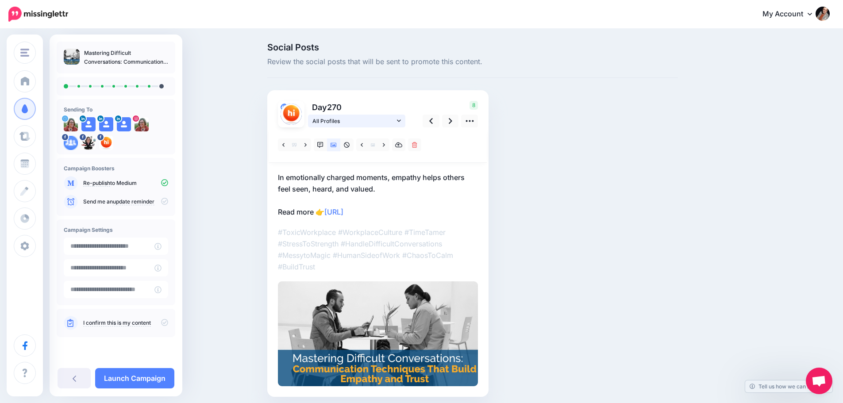
click at [383, 123] on span "All Profiles" at bounding box center [353, 120] width 82 height 9
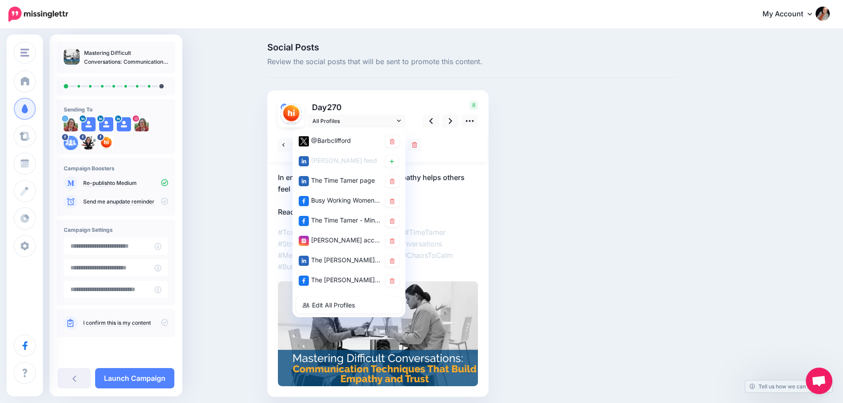
click at [413, 107] on div "Day 270 All Profiles" at bounding box center [342, 114] width 142 height 27
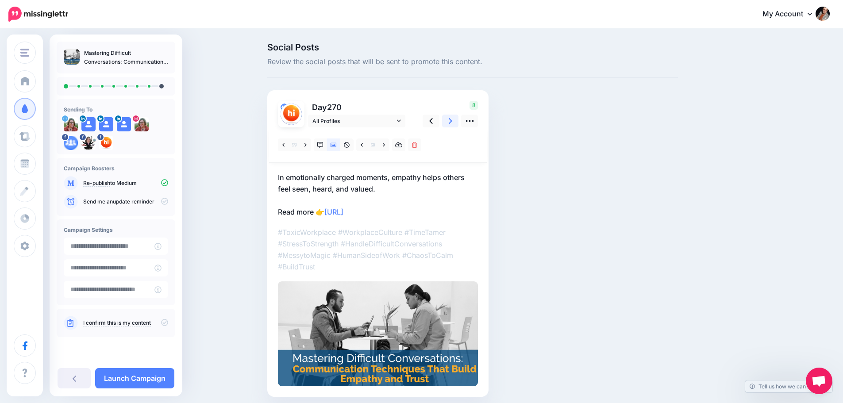
click at [452, 119] on icon at bounding box center [450, 121] width 4 height 6
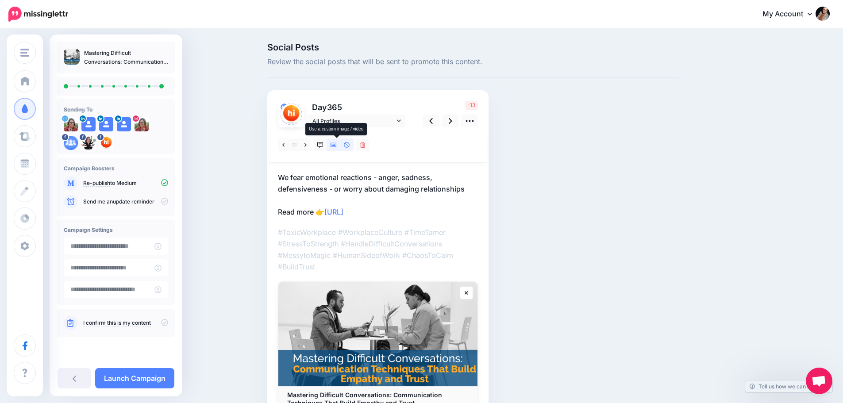
click at [335, 150] on link at bounding box center [333, 144] width 13 height 13
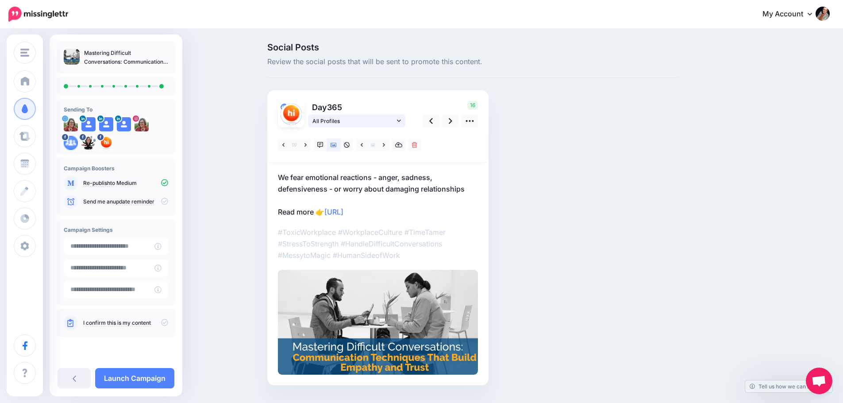
click at [405, 123] on link "All Profiles" at bounding box center [356, 121] width 97 height 13
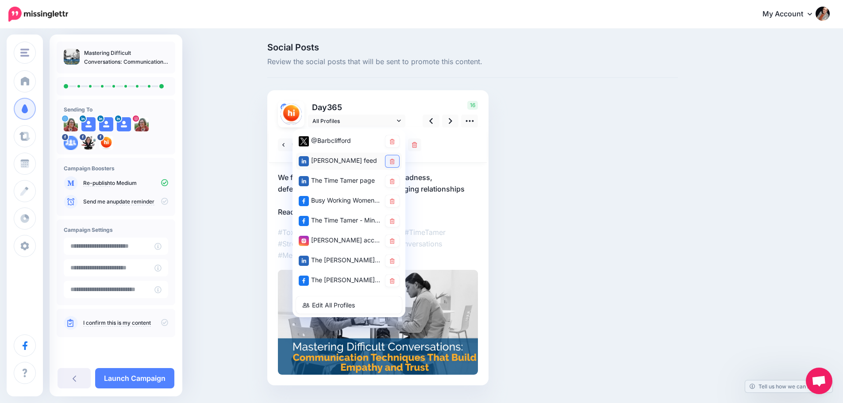
click at [394, 158] on link at bounding box center [392, 161] width 14 height 12
click at [477, 150] on div at bounding box center [378, 144] width 218 height 35
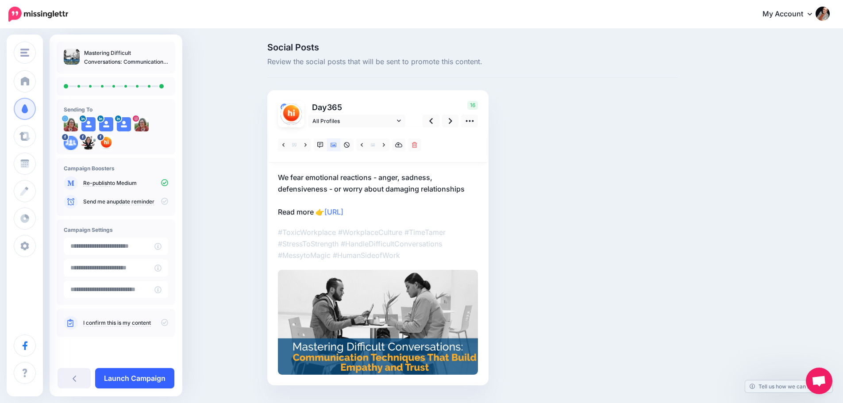
click at [156, 377] on link "Launch Campaign" at bounding box center [134, 378] width 79 height 20
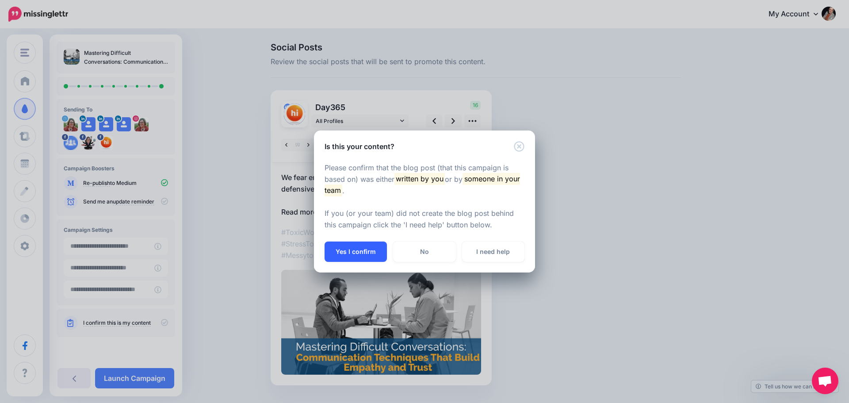
click at [361, 254] on button "Yes I confirm" at bounding box center [356, 251] width 62 height 20
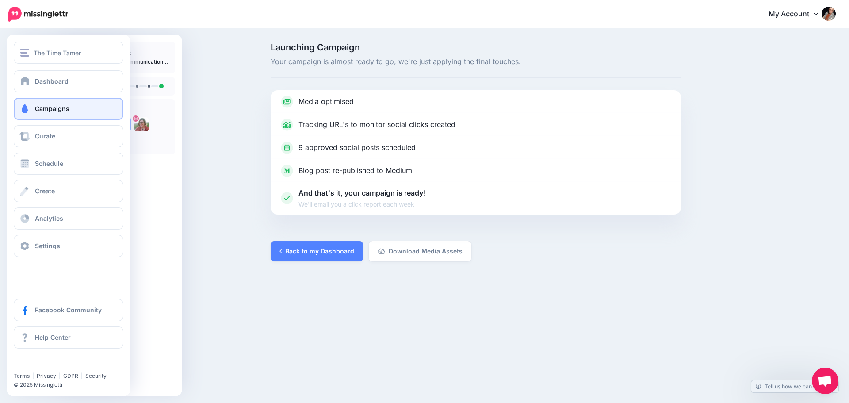
click at [36, 108] on span "Campaigns" at bounding box center [52, 109] width 34 height 8
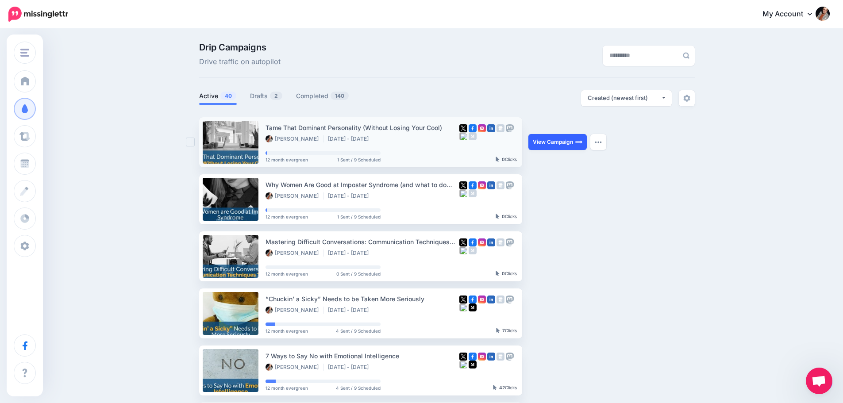
click at [545, 143] on link "View Campaign" at bounding box center [557, 142] width 58 height 16
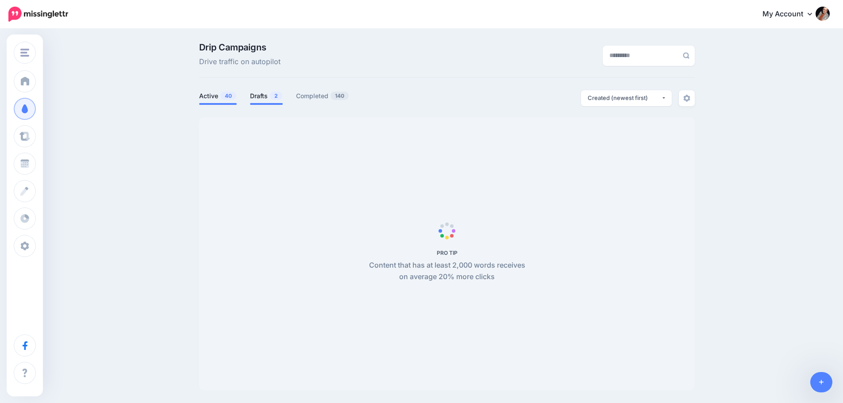
click at [257, 95] on link "Drafts 2" at bounding box center [266, 96] width 33 height 11
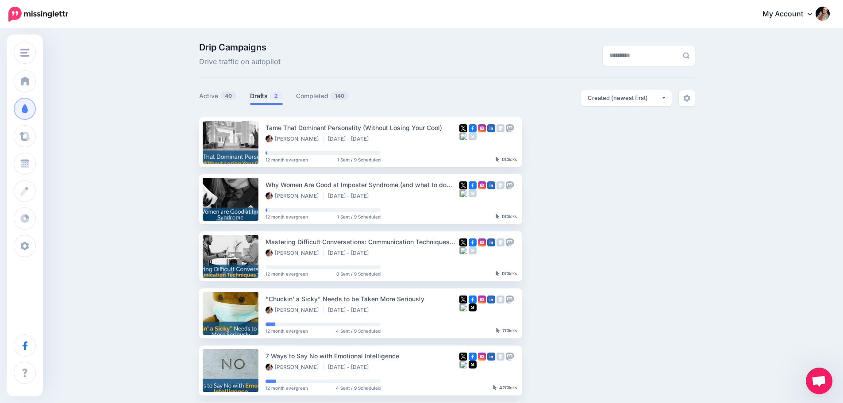
click at [268, 100] on link "Drafts 2" at bounding box center [266, 96] width 33 height 11
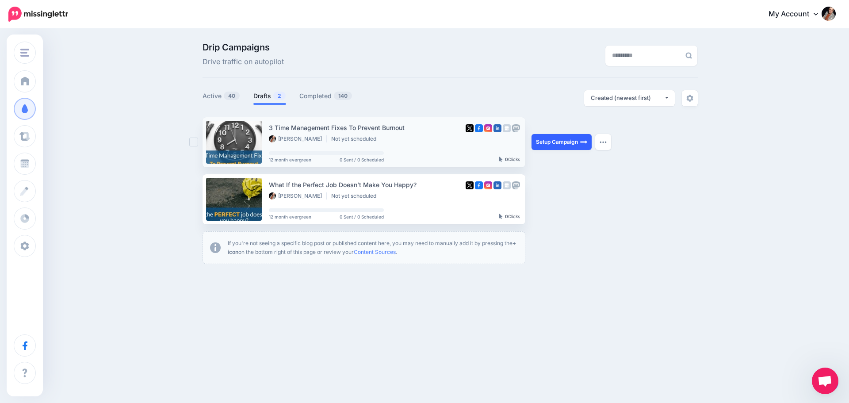
click at [544, 142] on link "Setup Campaign" at bounding box center [562, 142] width 60 height 16
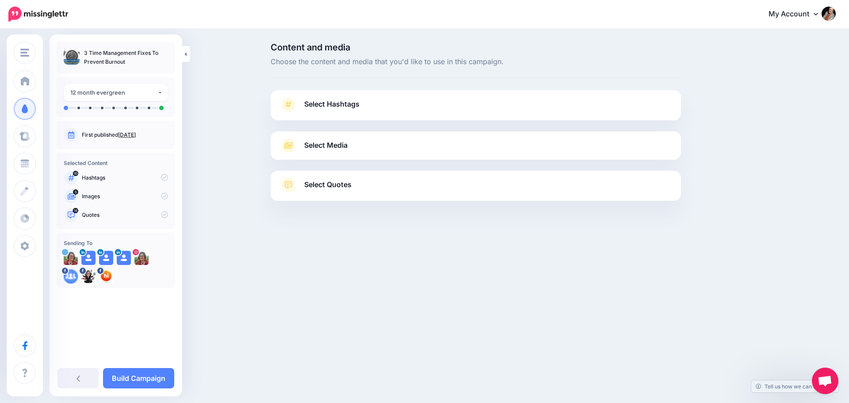
click at [328, 102] on span "Select Hashtags" at bounding box center [331, 104] width 55 height 12
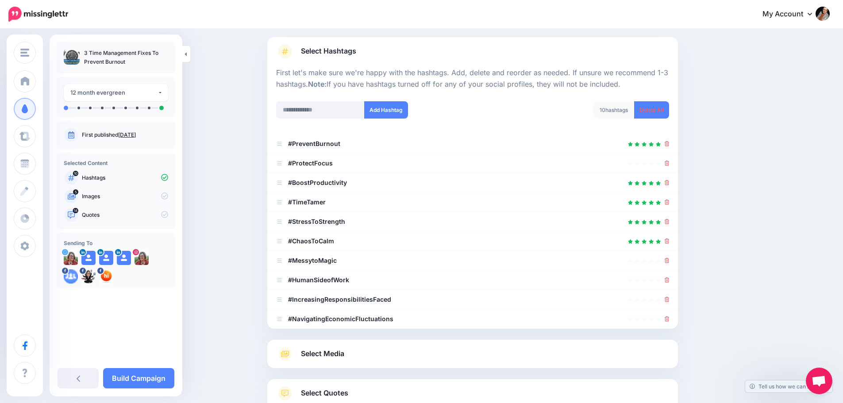
scroll to position [88, 0]
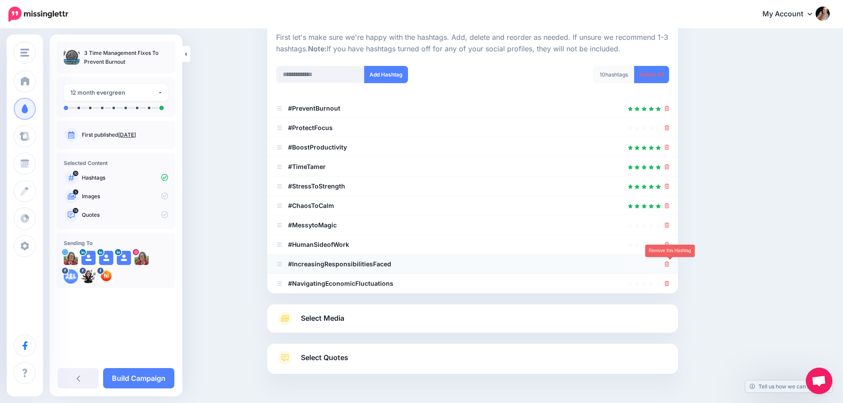
click at [669, 267] on icon at bounding box center [666, 263] width 5 height 5
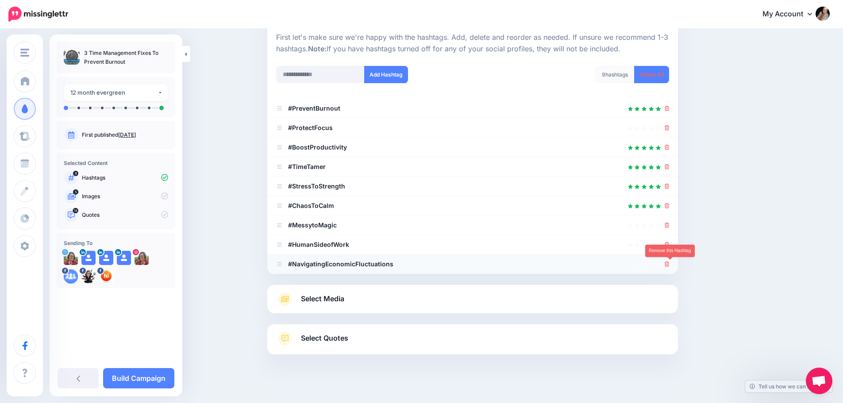
click at [669, 267] on icon at bounding box center [666, 263] width 5 height 5
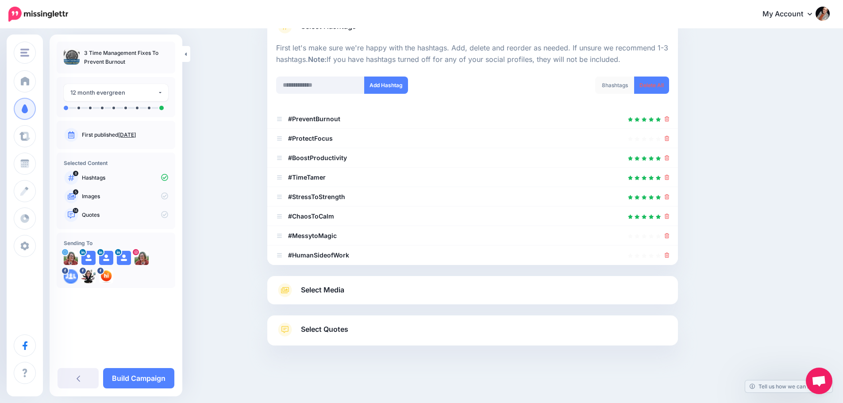
click at [454, 295] on link "Select Media" at bounding box center [472, 290] width 393 height 14
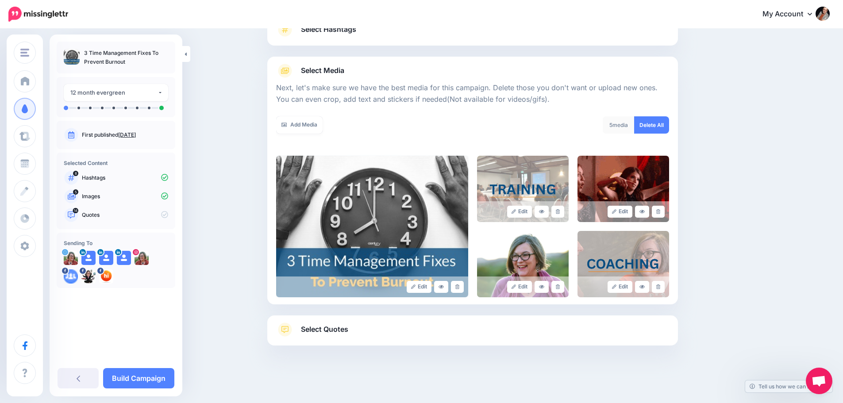
scroll to position [75, 0]
click at [560, 212] on icon at bounding box center [558, 211] width 4 height 5
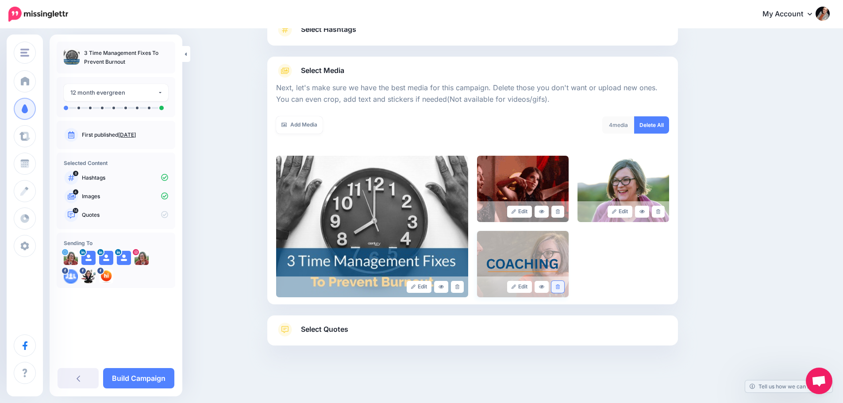
click at [564, 287] on link at bounding box center [557, 287] width 13 height 12
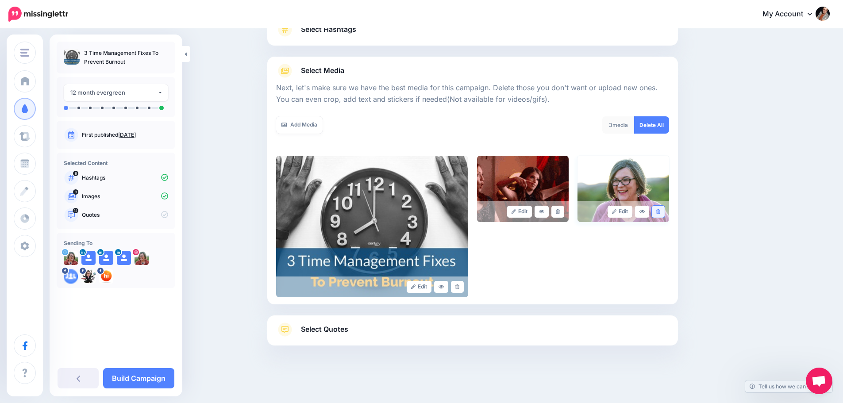
click at [663, 214] on link at bounding box center [658, 212] width 13 height 12
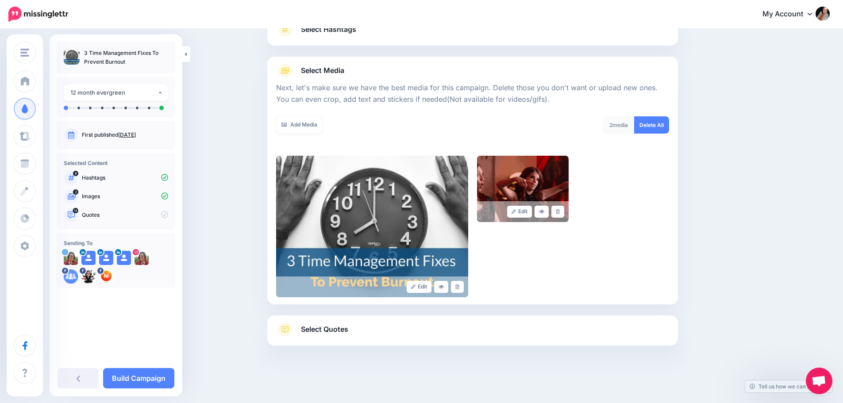
click at [326, 325] on span "Select Quotes" at bounding box center [324, 329] width 47 height 12
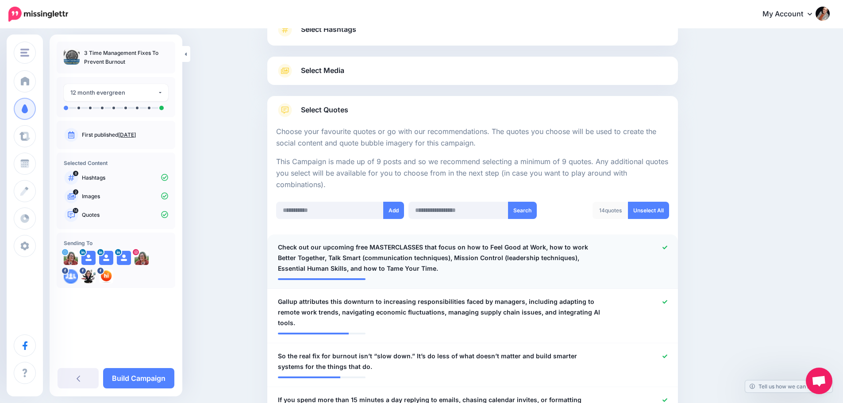
click at [667, 250] on link at bounding box center [664, 248] width 5 height 6
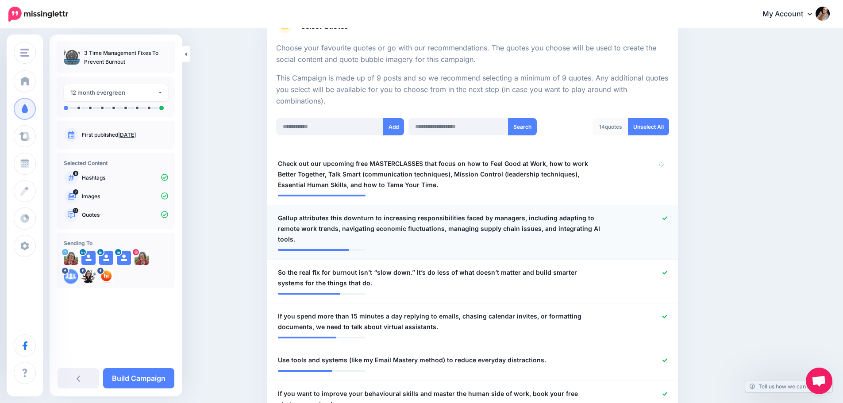
scroll to position [163, 0]
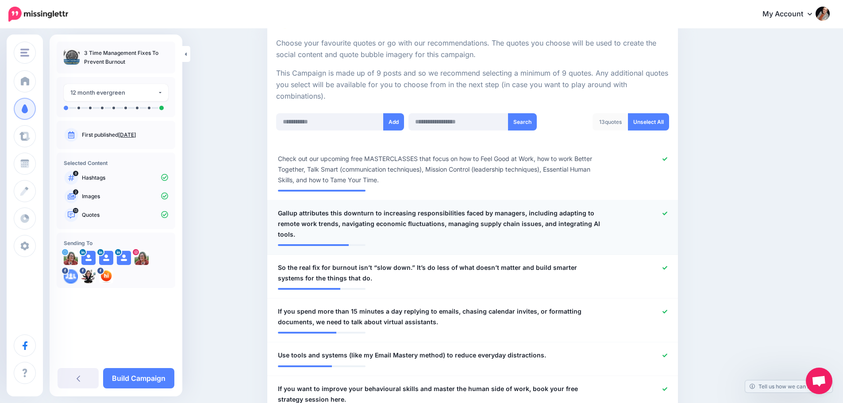
click at [667, 213] on icon at bounding box center [664, 213] width 5 height 5
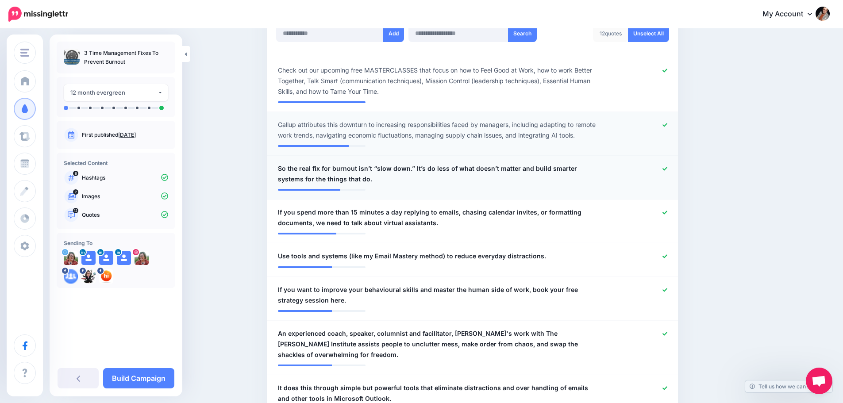
scroll to position [296, 0]
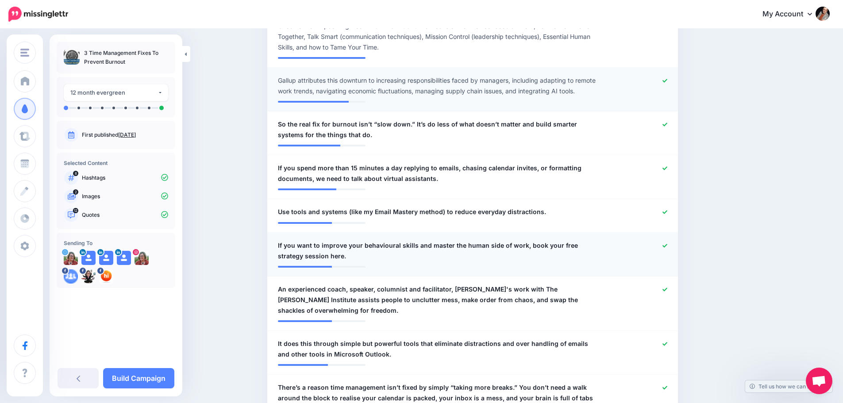
click at [667, 245] on icon at bounding box center [664, 245] width 5 height 5
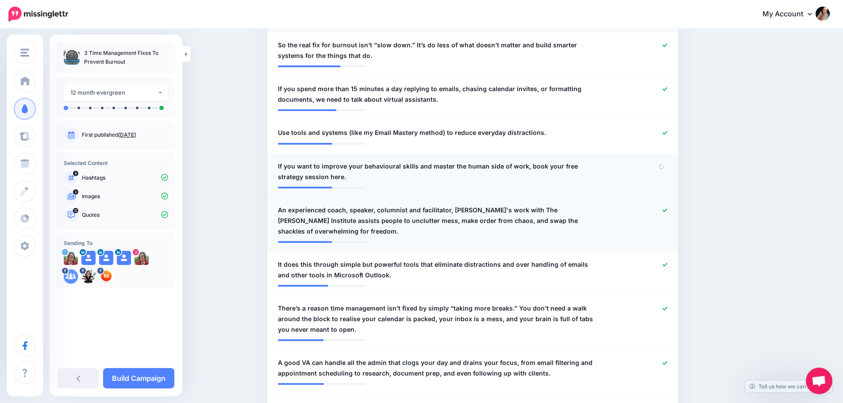
scroll to position [384, 0]
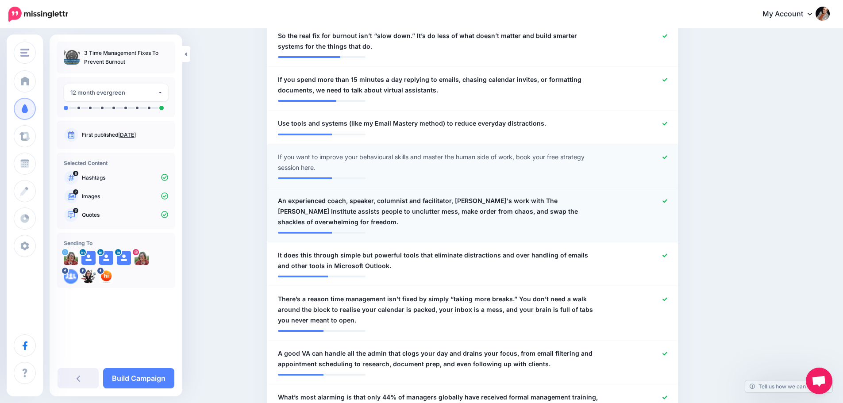
click at [668, 204] on div at bounding box center [640, 211] width 67 height 32
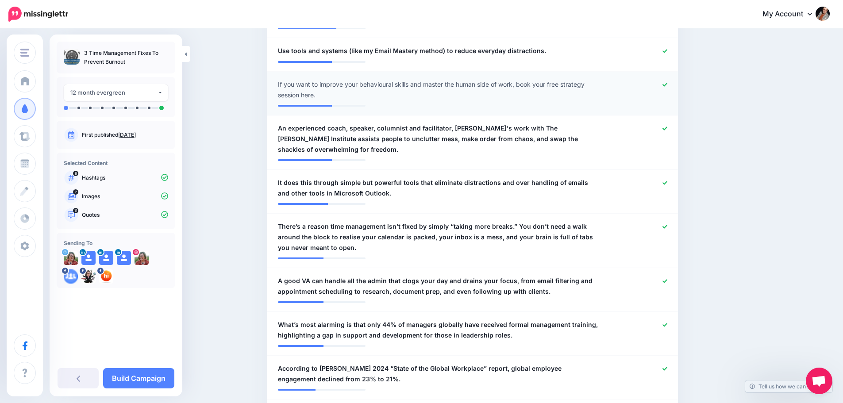
scroll to position [473, 0]
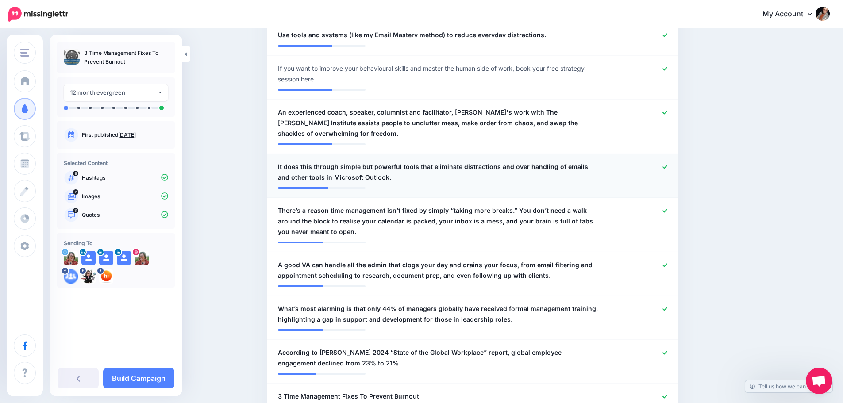
click at [667, 165] on icon at bounding box center [664, 167] width 5 height 5
click at [667, 114] on icon at bounding box center [664, 112] width 5 height 5
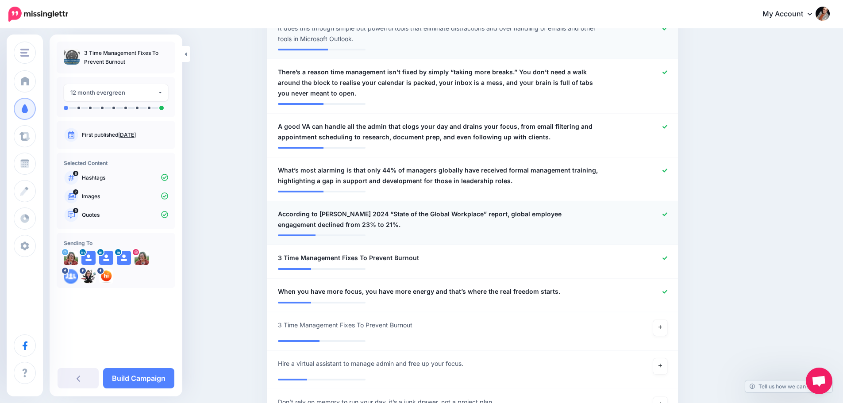
scroll to position [650, 0]
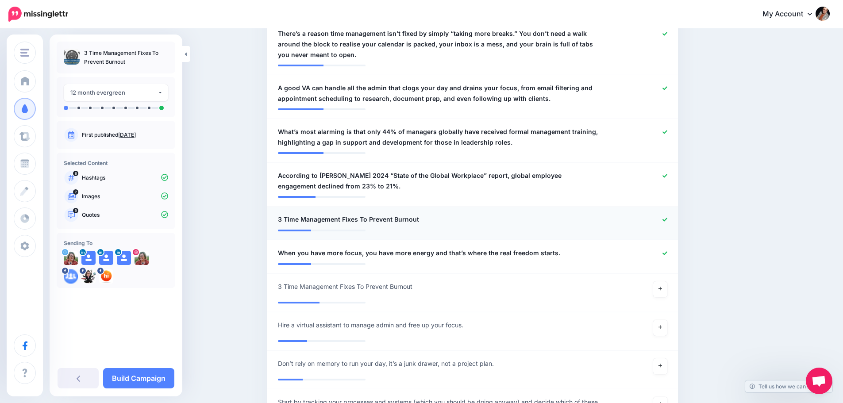
click at [667, 217] on icon at bounding box center [664, 219] width 5 height 5
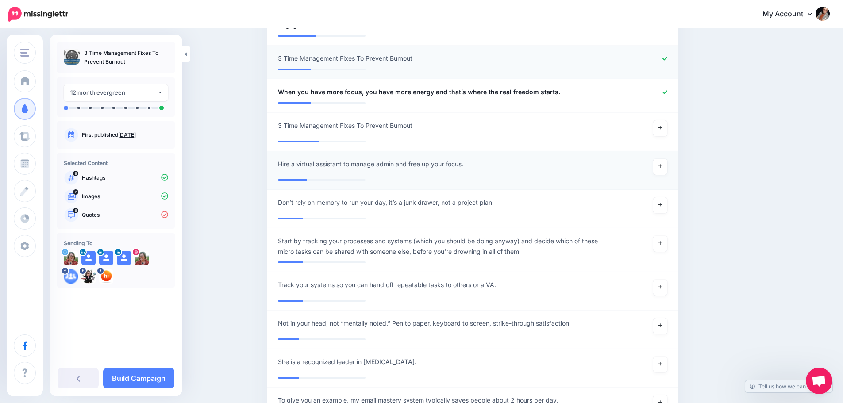
scroll to position [827, 0]
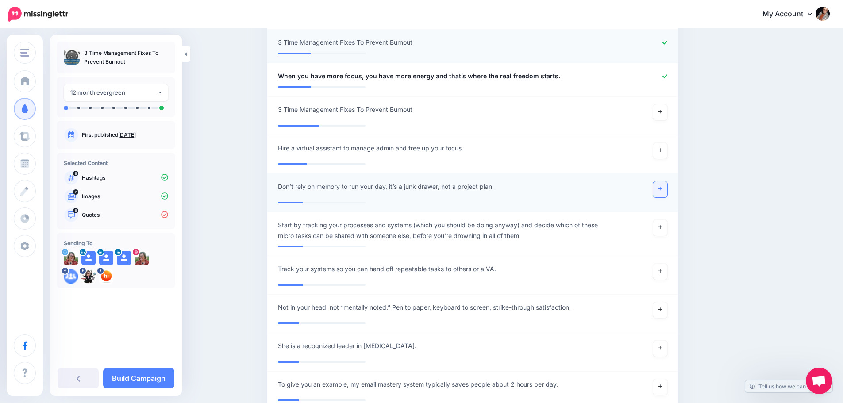
click at [659, 181] on link at bounding box center [660, 189] width 14 height 16
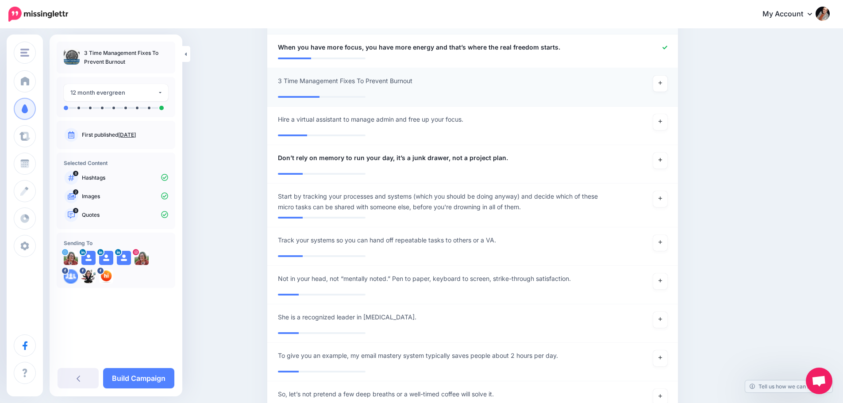
scroll to position [871, 0]
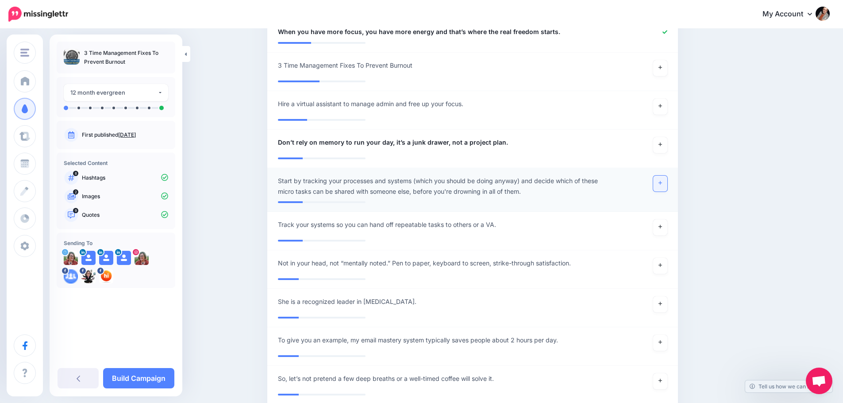
click at [658, 178] on link at bounding box center [660, 184] width 14 height 16
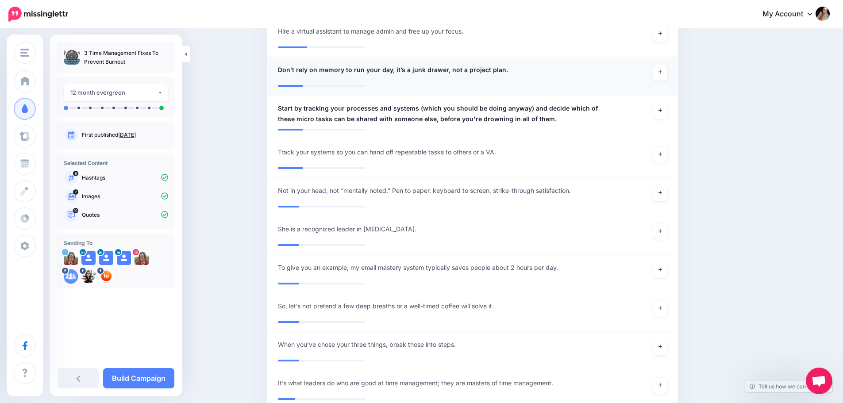
scroll to position [959, 0]
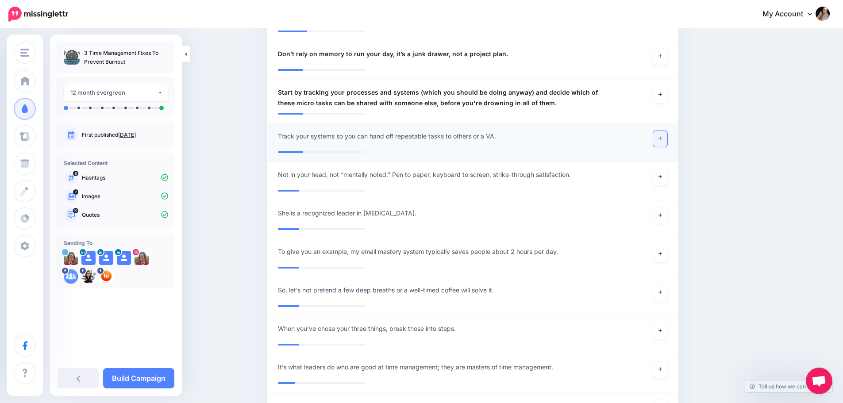
click at [662, 136] on icon at bounding box center [660, 138] width 4 height 5
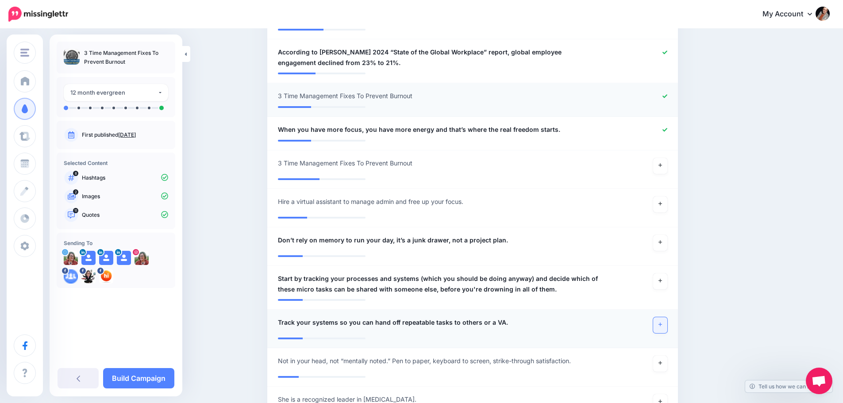
scroll to position [827, 0]
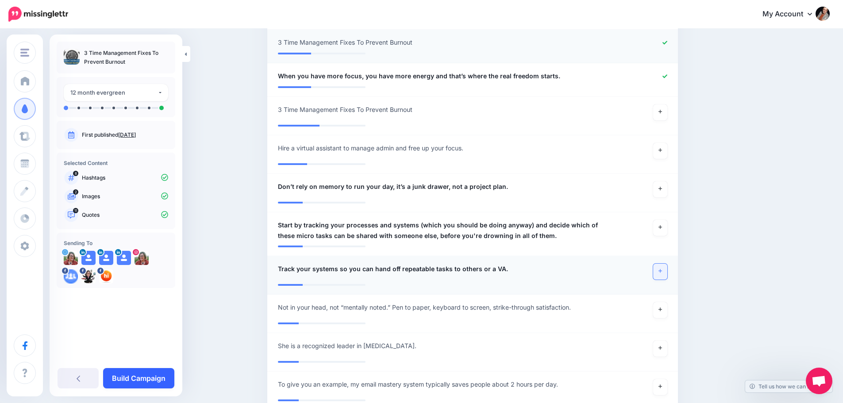
click at [147, 377] on link "Build Campaign" at bounding box center [138, 378] width 71 height 20
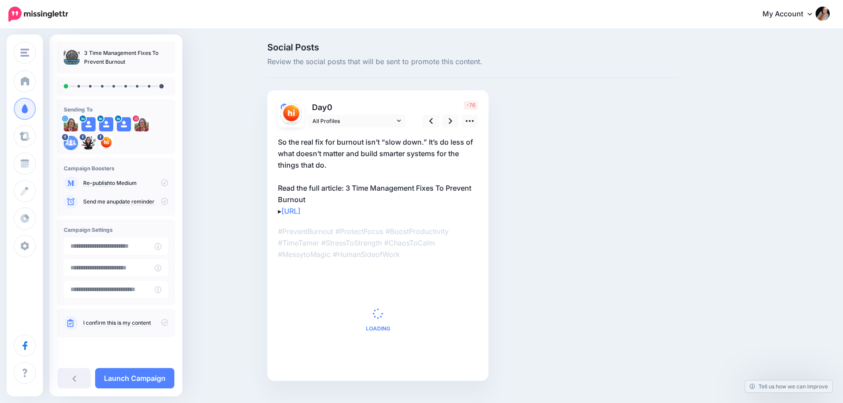
click at [163, 184] on icon at bounding box center [164, 182] width 7 height 7
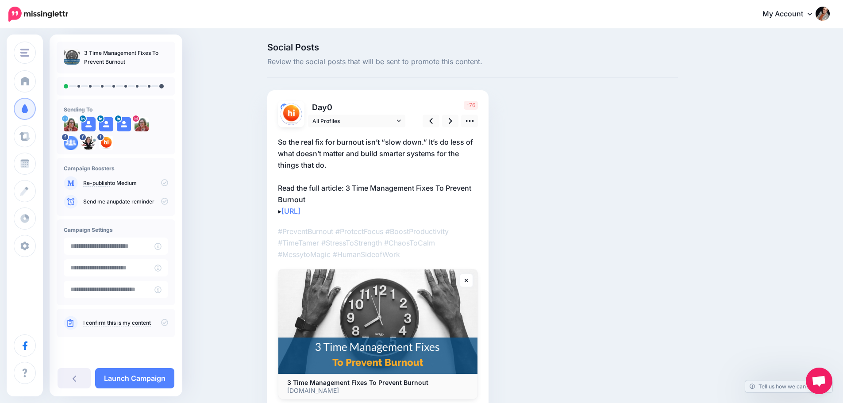
click at [166, 324] on icon at bounding box center [164, 322] width 7 height 7
click at [163, 184] on icon at bounding box center [164, 182] width 7 height 7
click at [87, 123] on icon at bounding box center [88, 124] width 7 height 7
click at [474, 119] on icon at bounding box center [469, 120] width 9 height 9
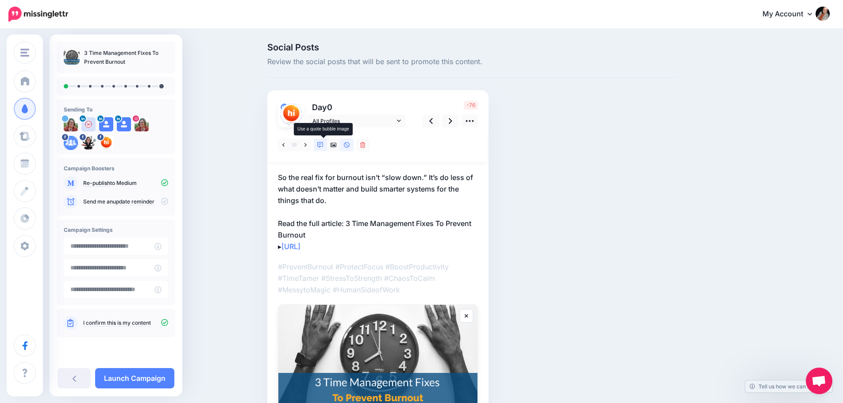
click at [323, 145] on icon at bounding box center [320, 145] width 6 height 6
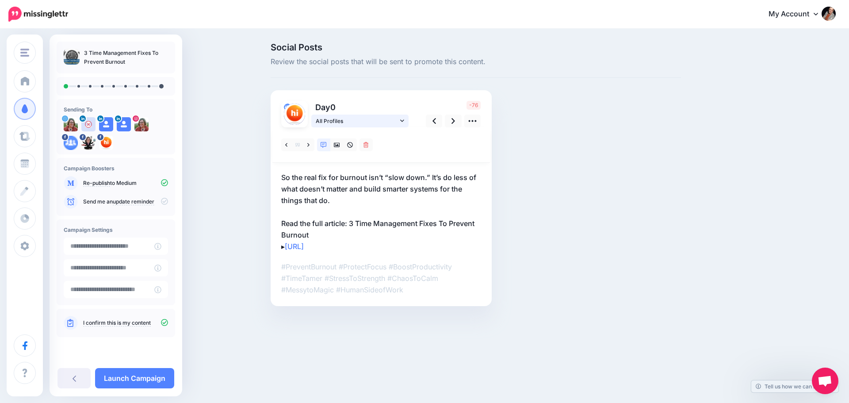
click at [335, 121] on span "All Profiles" at bounding box center [357, 120] width 82 height 9
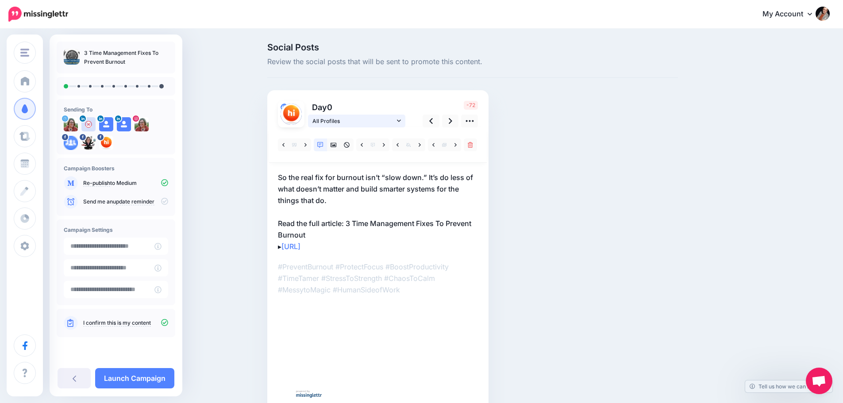
click at [335, 121] on span "All Profiles" at bounding box center [353, 120] width 82 height 9
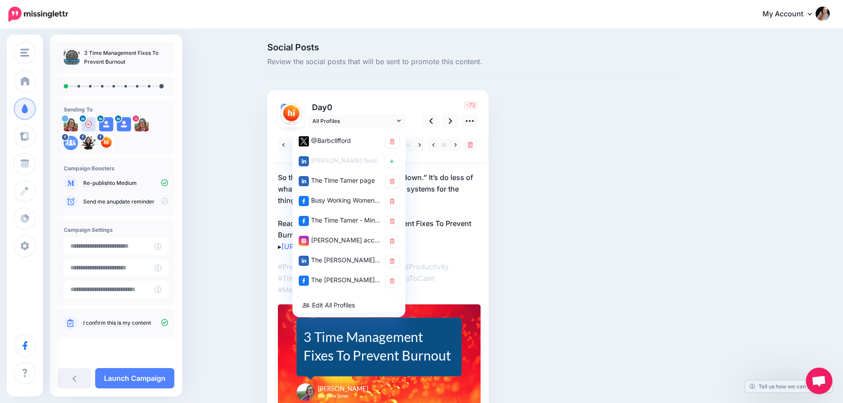
click at [448, 200] on p "So the real fix for burnout isn’t “slow down.” It’s do less of what doesn’t mat…" at bounding box center [378, 212] width 200 height 80
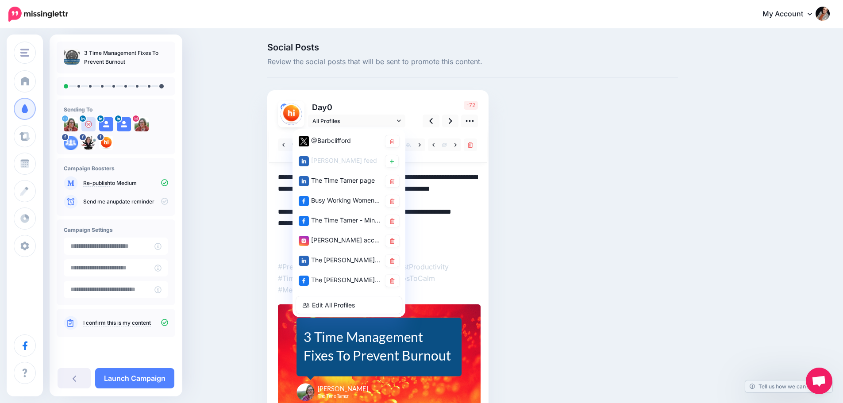
click at [433, 191] on textarea "**********" at bounding box center [378, 212] width 200 height 80
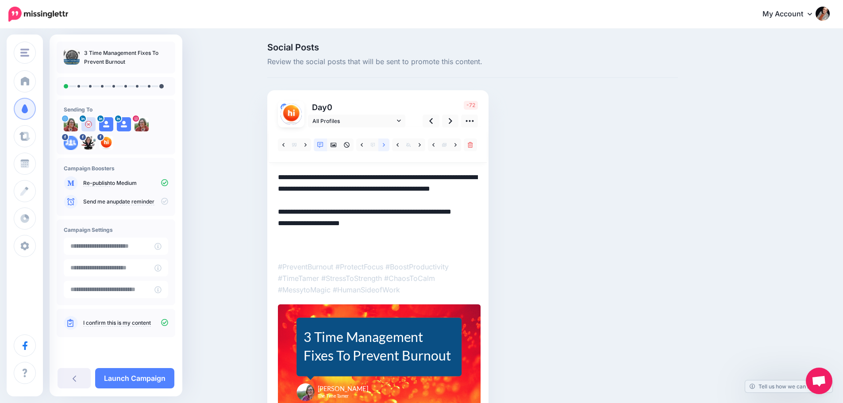
click at [385, 145] on link at bounding box center [383, 144] width 11 height 13
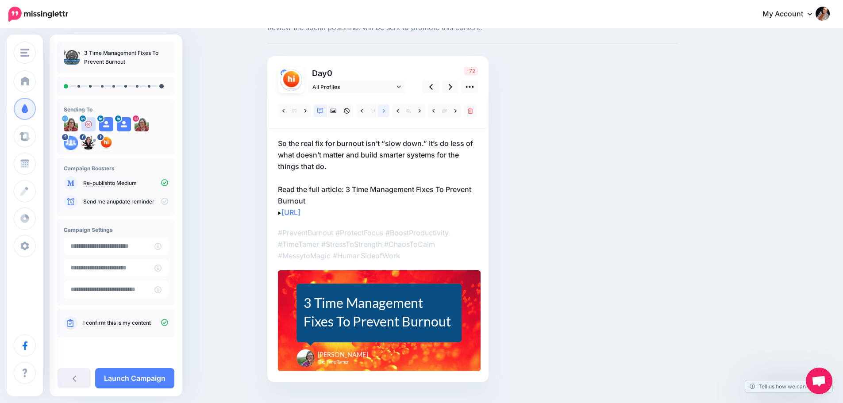
scroll to position [44, 0]
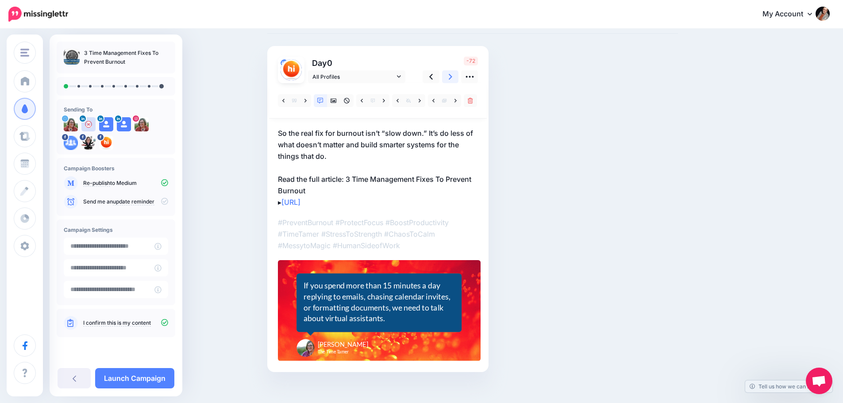
click at [452, 78] on icon at bounding box center [450, 77] width 4 height 6
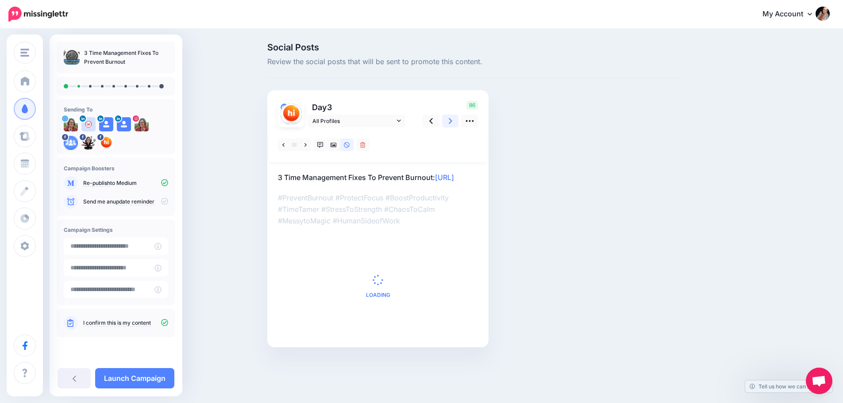
scroll to position [0, 0]
click at [149, 264] on input "**********" at bounding box center [109, 267] width 91 height 17
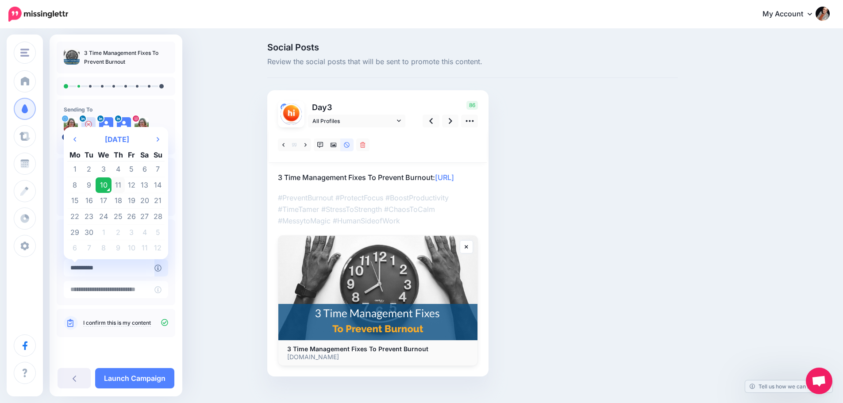
click at [119, 184] on td "11" at bounding box center [118, 185] width 14 height 16
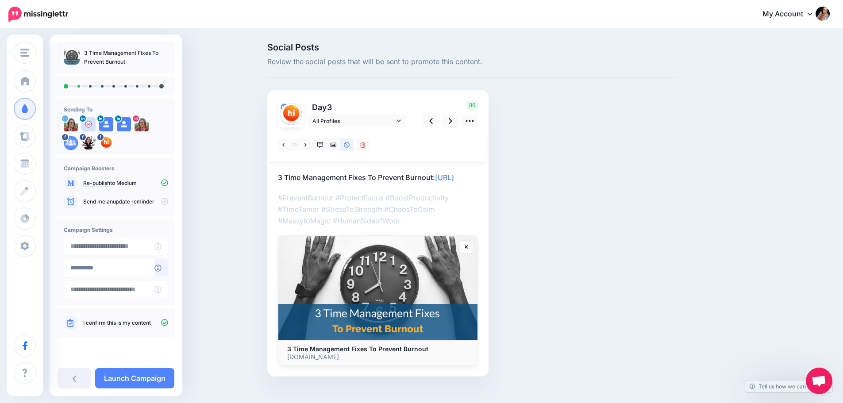
type input "**********"
click at [322, 143] on icon at bounding box center [320, 145] width 6 height 6
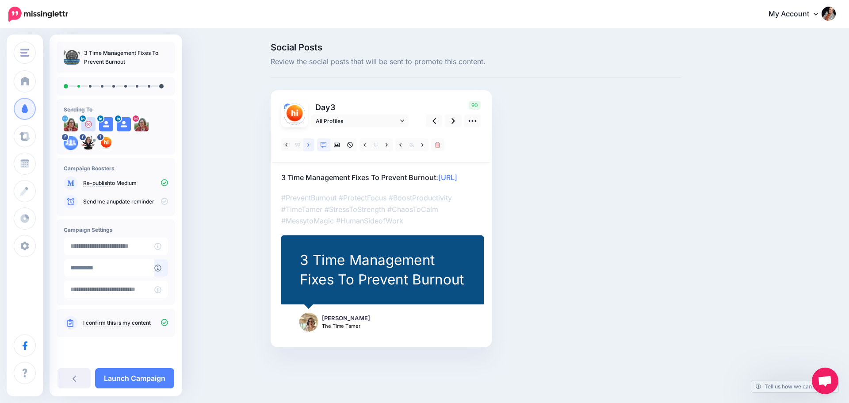
click at [307, 143] on icon at bounding box center [308, 145] width 2 height 6
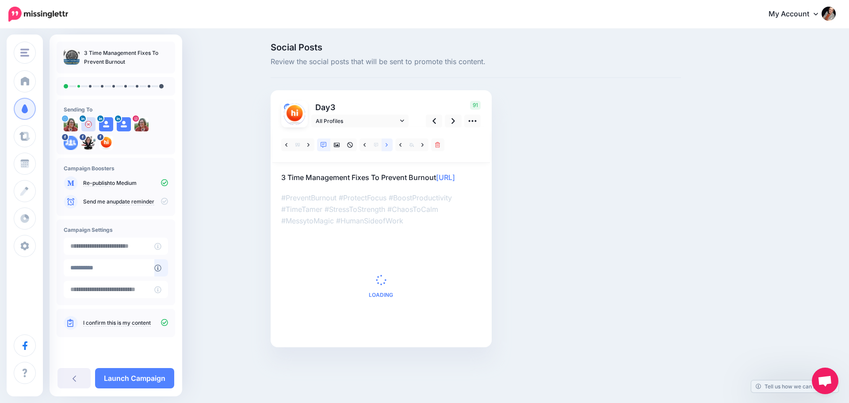
click at [384, 144] on link at bounding box center [387, 144] width 11 height 13
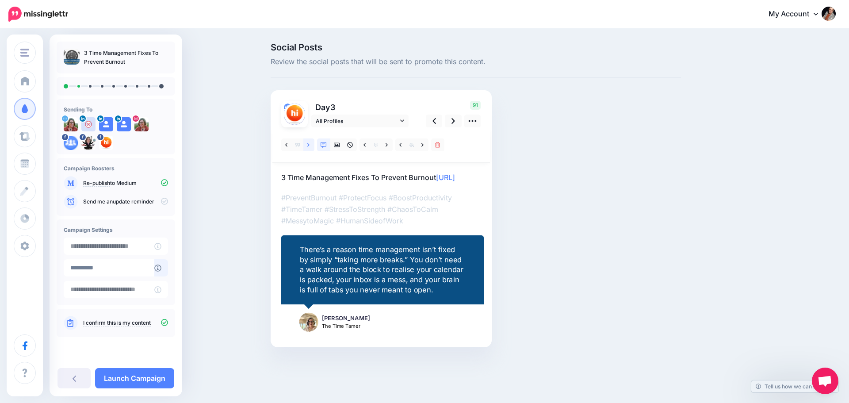
click at [308, 146] on icon at bounding box center [308, 145] width 2 height 4
